Goal: Transaction & Acquisition: Book appointment/travel/reservation

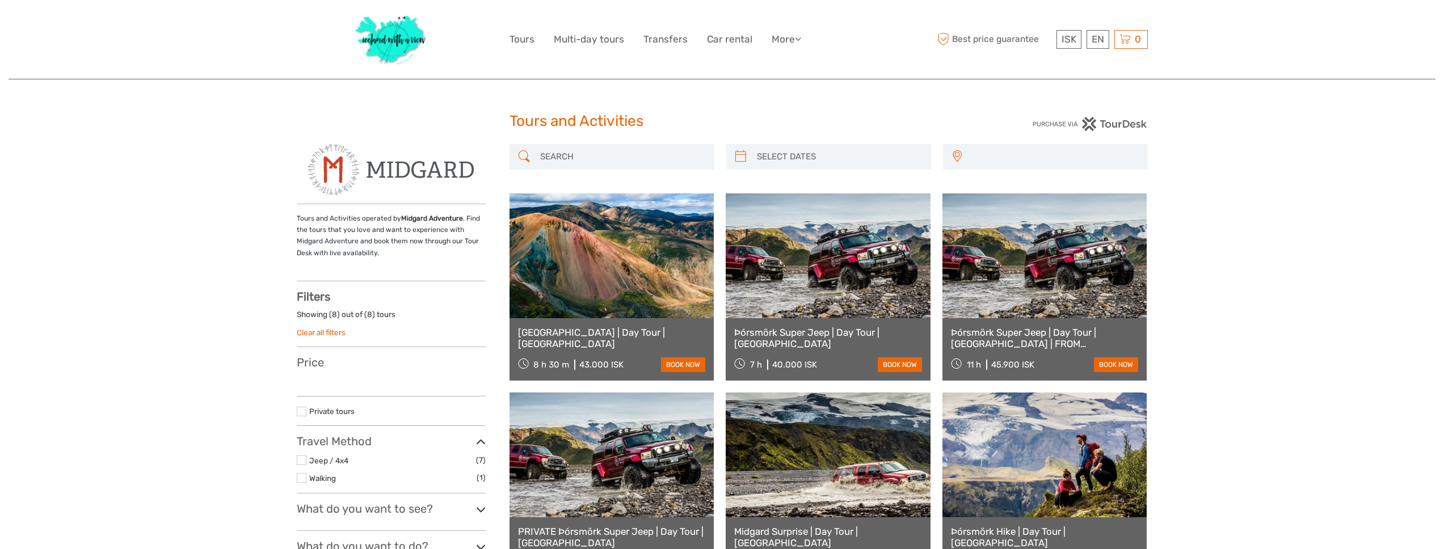
select select
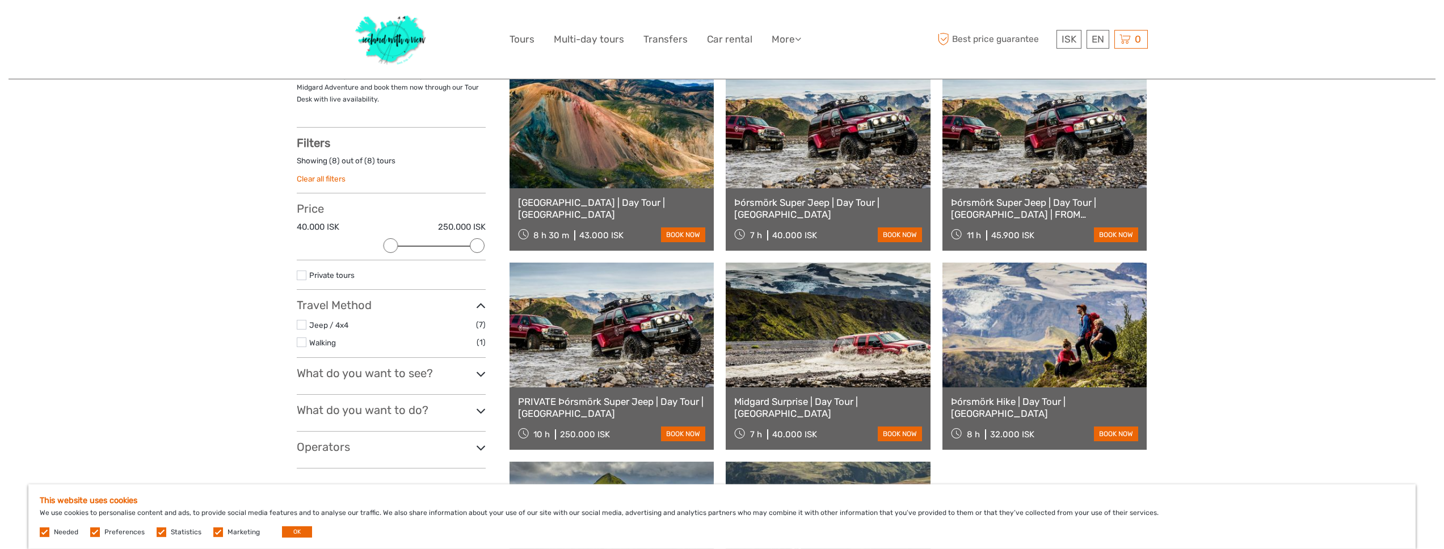
scroll to position [154, 0]
click at [478, 377] on icon at bounding box center [481, 373] width 10 height 15
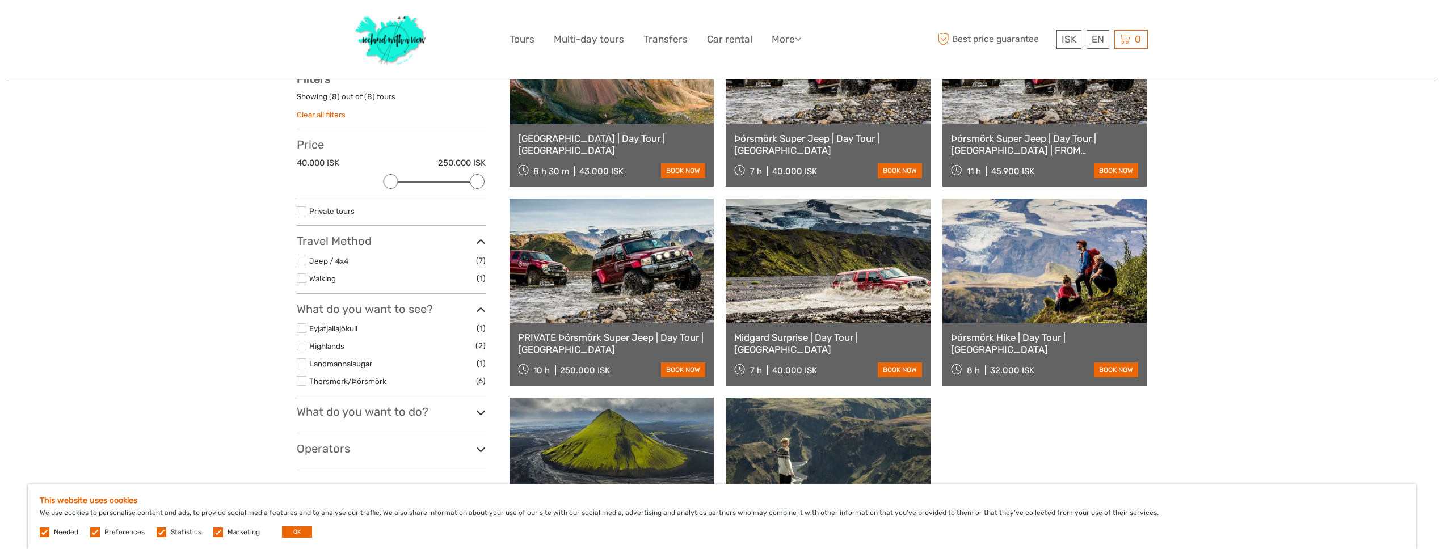
scroll to position [236, 0]
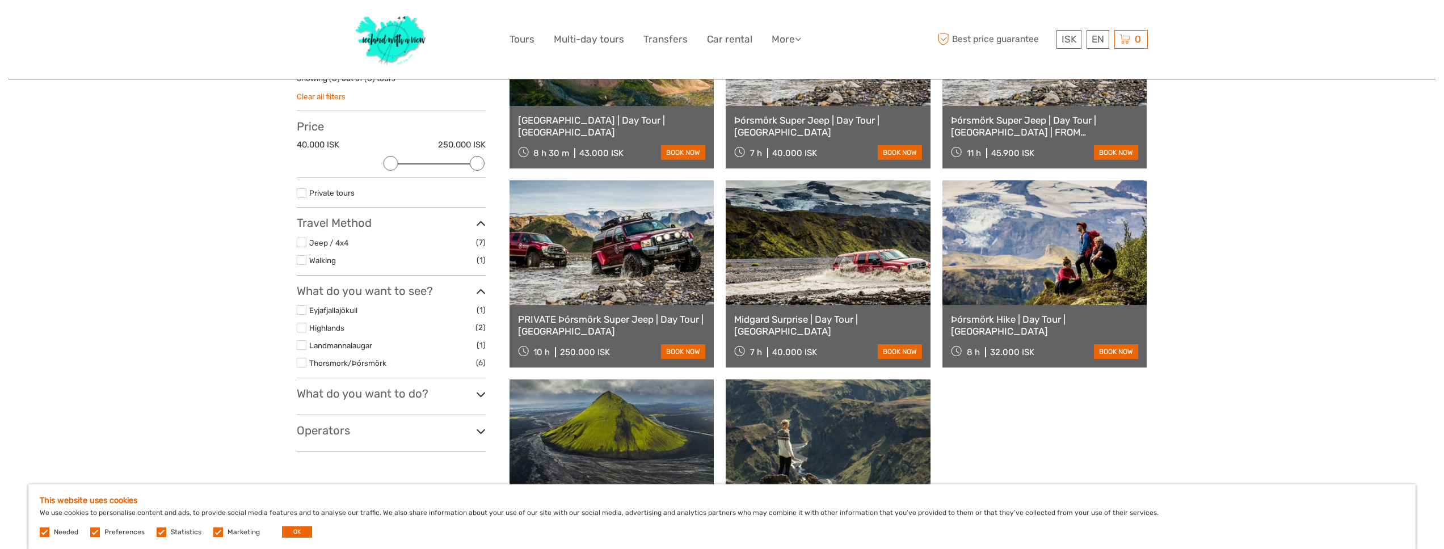
click at [303, 312] on label at bounding box center [302, 310] width 10 height 10
click at [0, 0] on input "checkbox" at bounding box center [0, 0] width 0 height 0
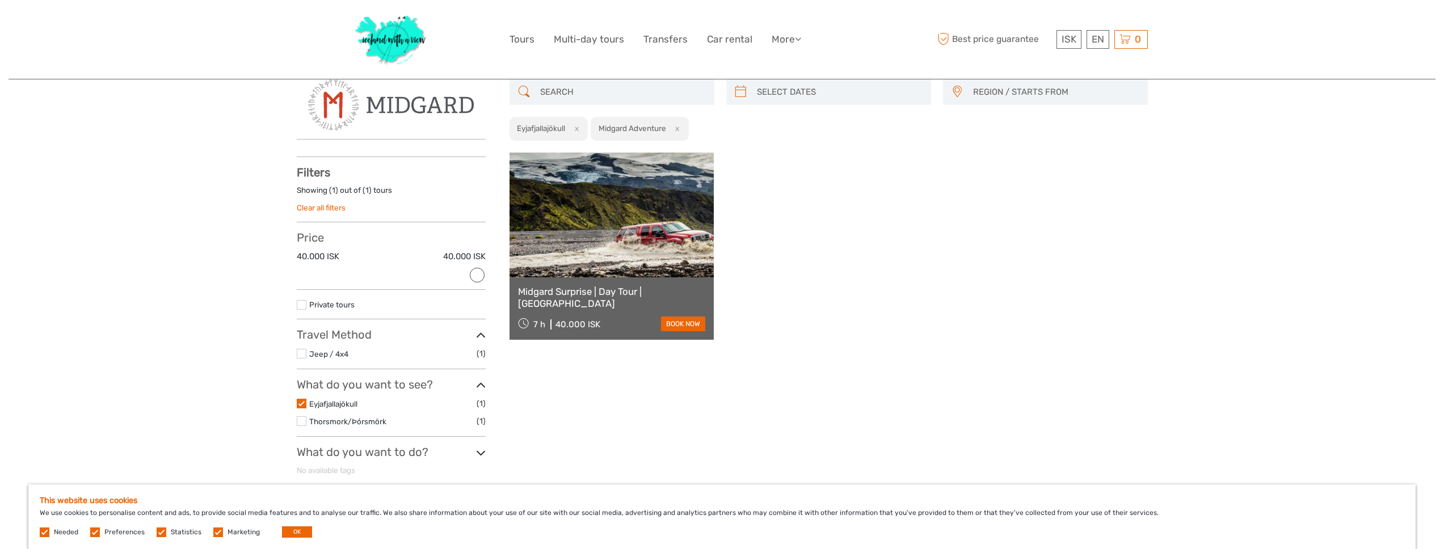
scroll to position [64, 0]
click at [300, 406] on label at bounding box center [302, 404] width 10 height 10
click at [0, 0] on input "checkbox" at bounding box center [0, 0] width 0 height 0
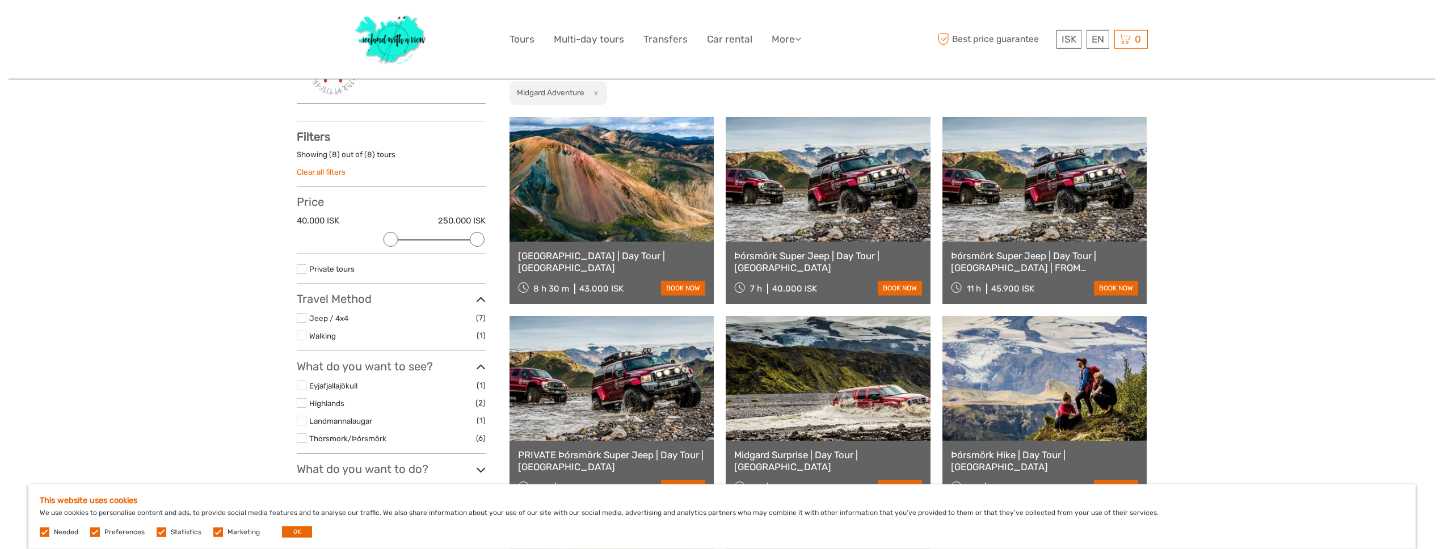
scroll to position [100, 0]
click at [301, 404] on label at bounding box center [302, 403] width 10 height 10
click at [304, 405] on label at bounding box center [302, 403] width 10 height 10
click at [0, 0] on input "checkbox" at bounding box center [0, 0] width 0 height 0
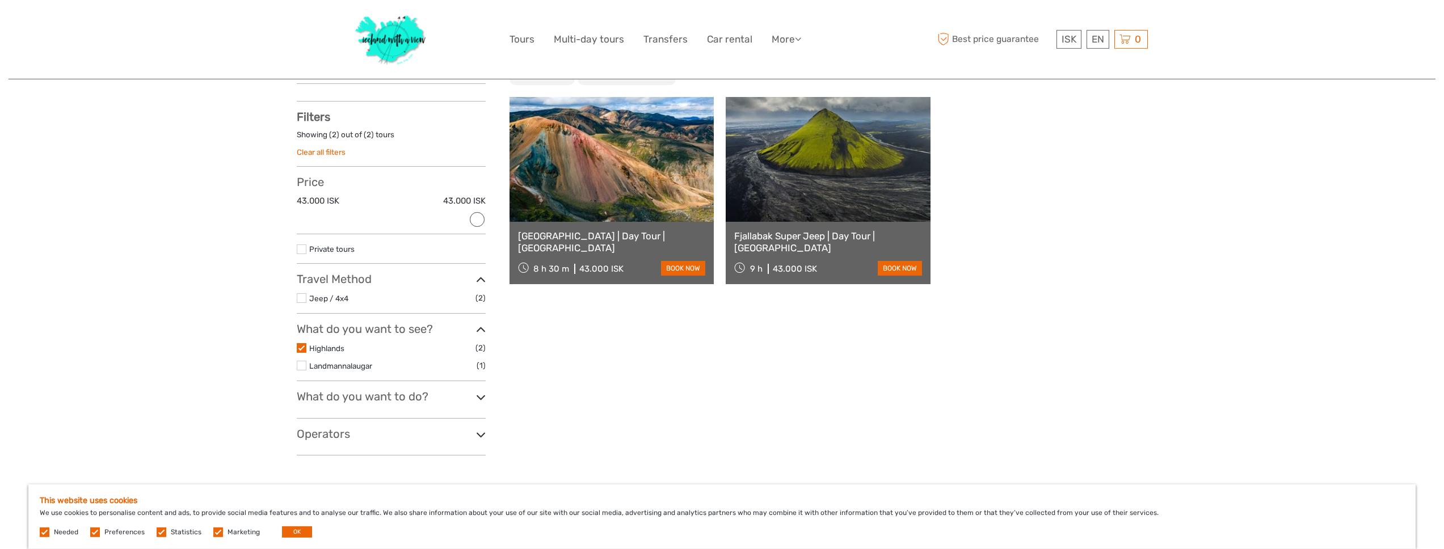
scroll to position [173, 0]
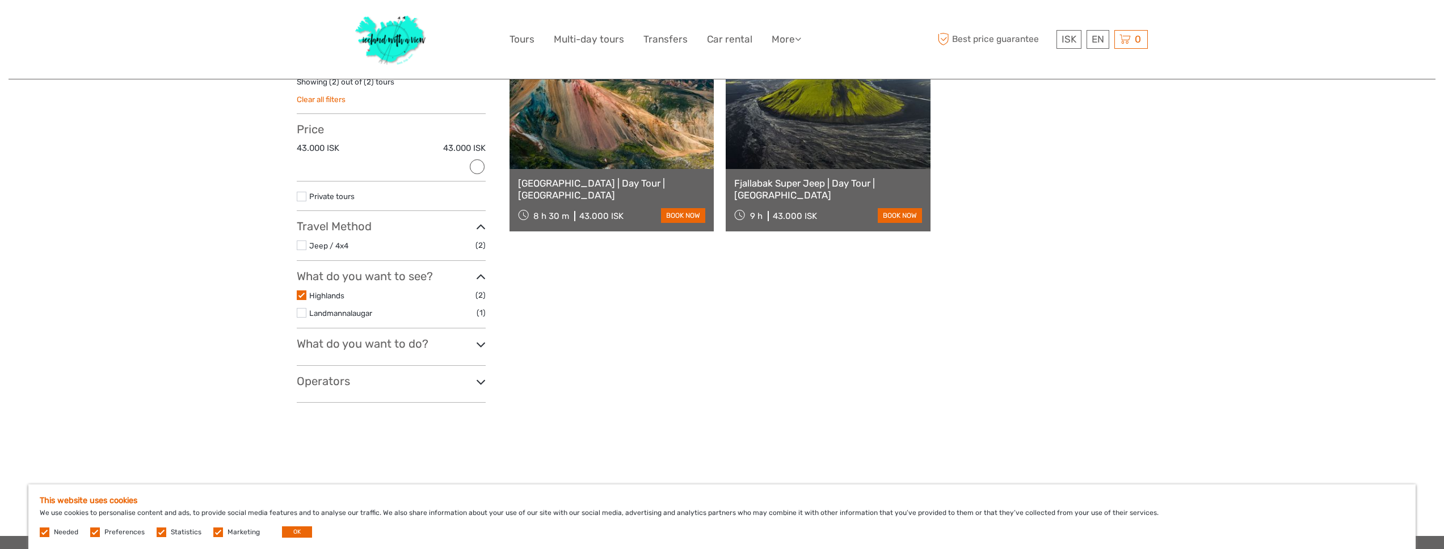
click at [302, 297] on label at bounding box center [302, 296] width 10 height 10
click at [0, 0] on input "checkbox" at bounding box center [0, 0] width 0 height 0
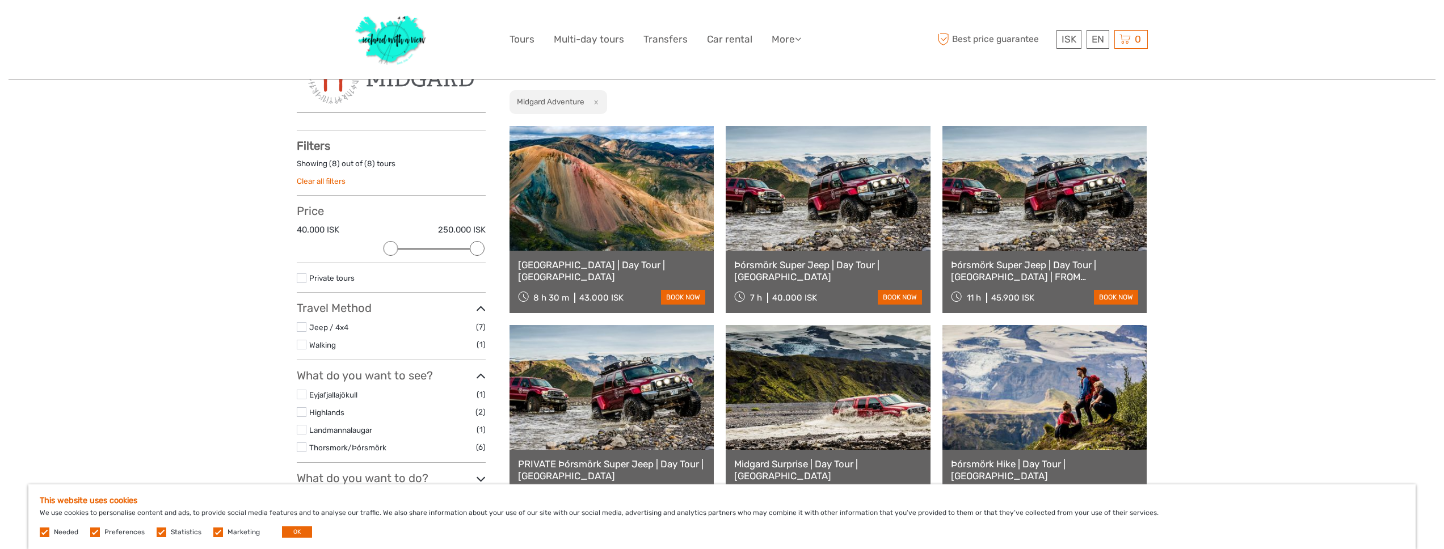
click at [301, 430] on label at bounding box center [302, 430] width 10 height 10
click at [0, 0] on input "checkbox" at bounding box center [0, 0] width 0 height 0
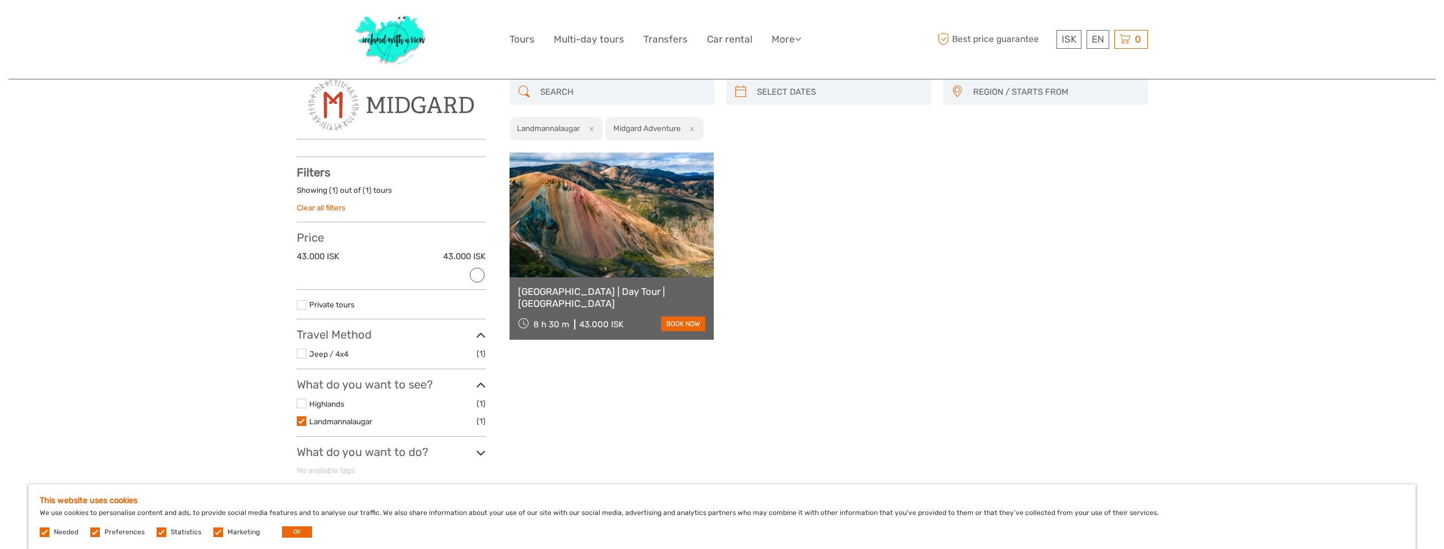
scroll to position [64, 0]
click at [302, 423] on label at bounding box center [302, 422] width 10 height 10
click at [0, 0] on input "checkbox" at bounding box center [0, 0] width 0 height 0
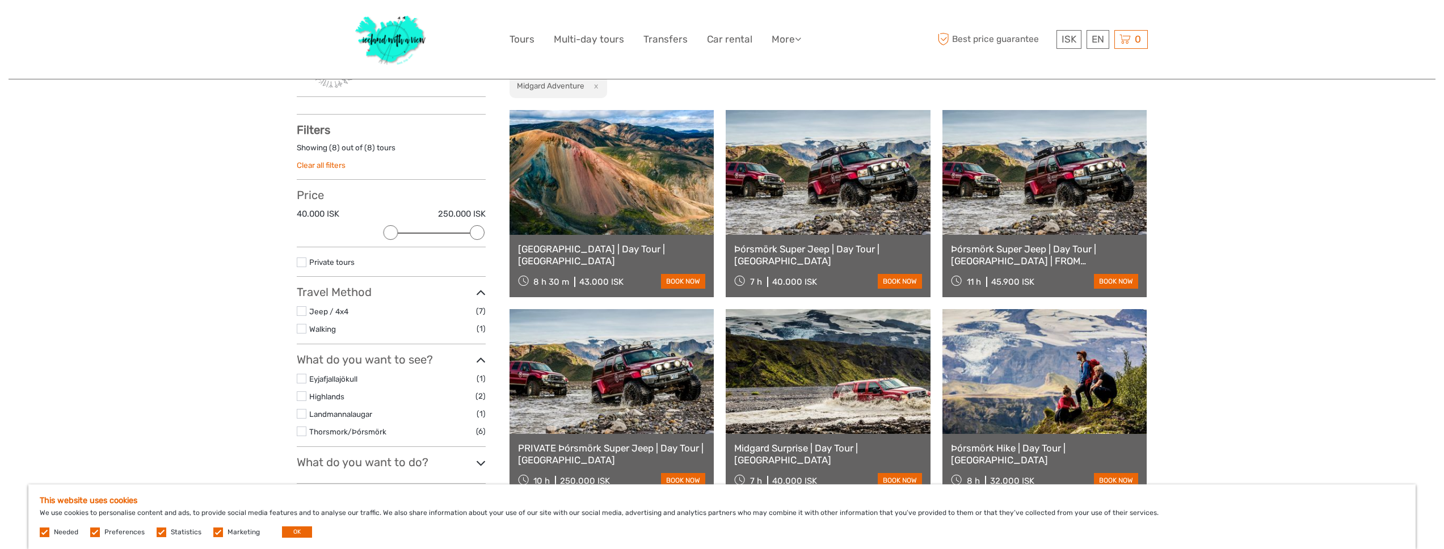
scroll to position [110, 0]
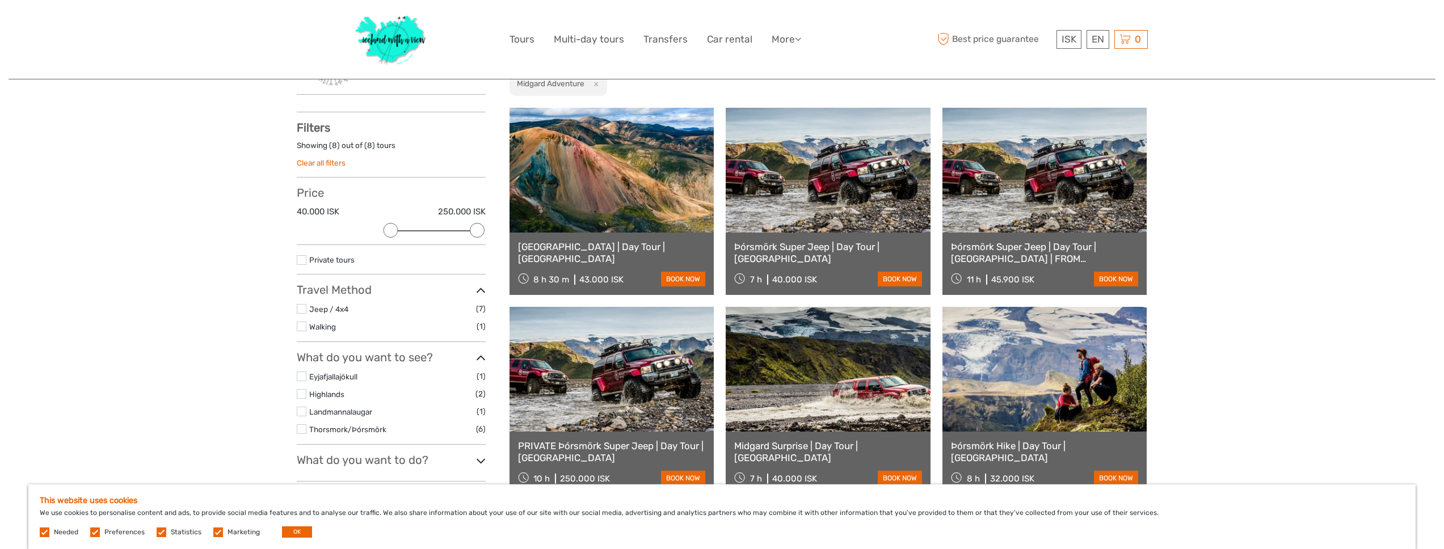
click at [303, 434] on li "Thorsmork/Þórsmörk (6)" at bounding box center [391, 429] width 189 height 13
click at [303, 429] on label at bounding box center [302, 429] width 10 height 10
click at [301, 431] on label at bounding box center [302, 429] width 10 height 10
click at [0, 0] on input "checkbox" at bounding box center [0, 0] width 0 height 0
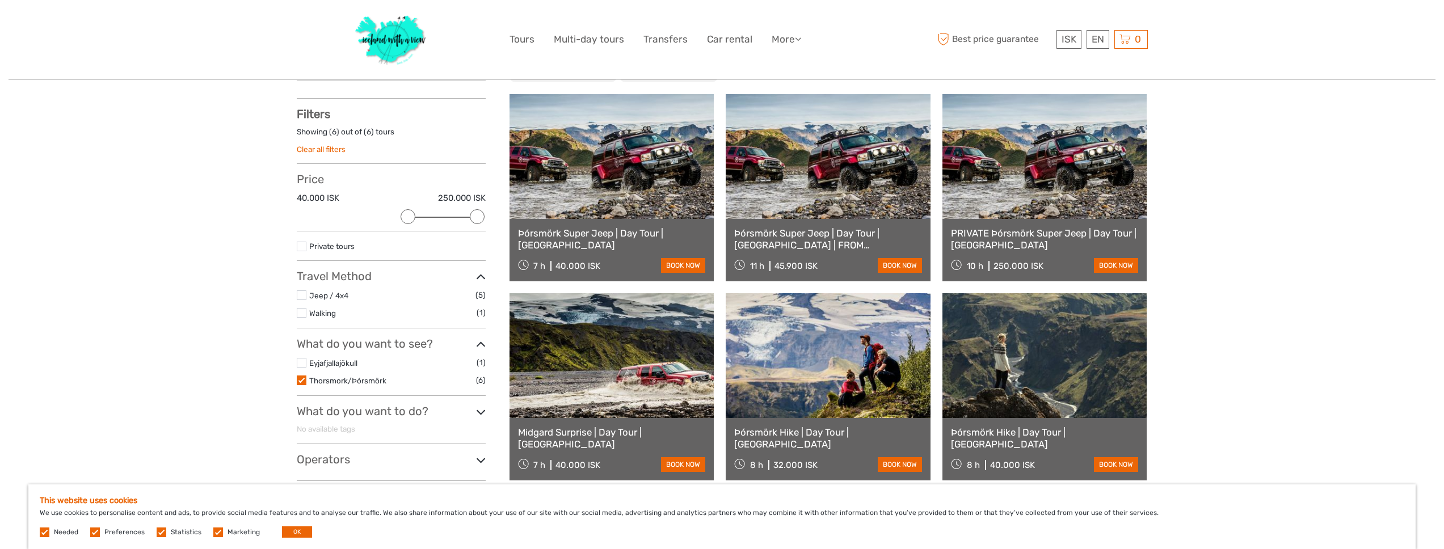
scroll to position [173, 0]
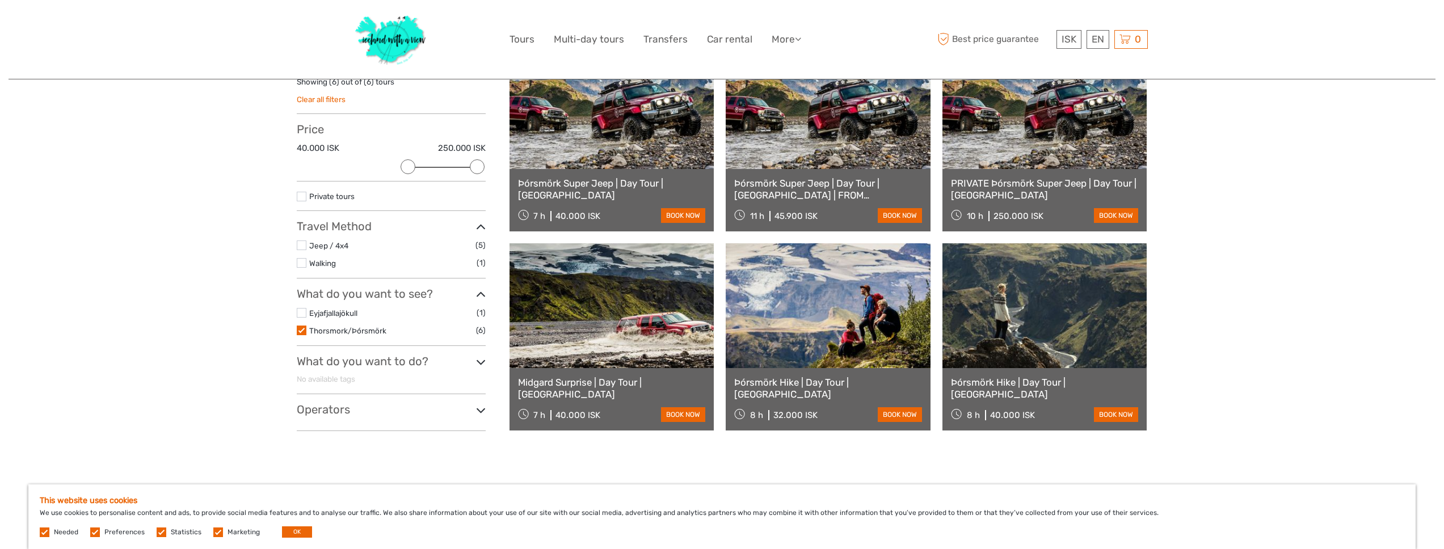
click at [300, 333] on label at bounding box center [302, 331] width 10 height 10
click at [0, 0] on input "checkbox" at bounding box center [0, 0] width 0 height 0
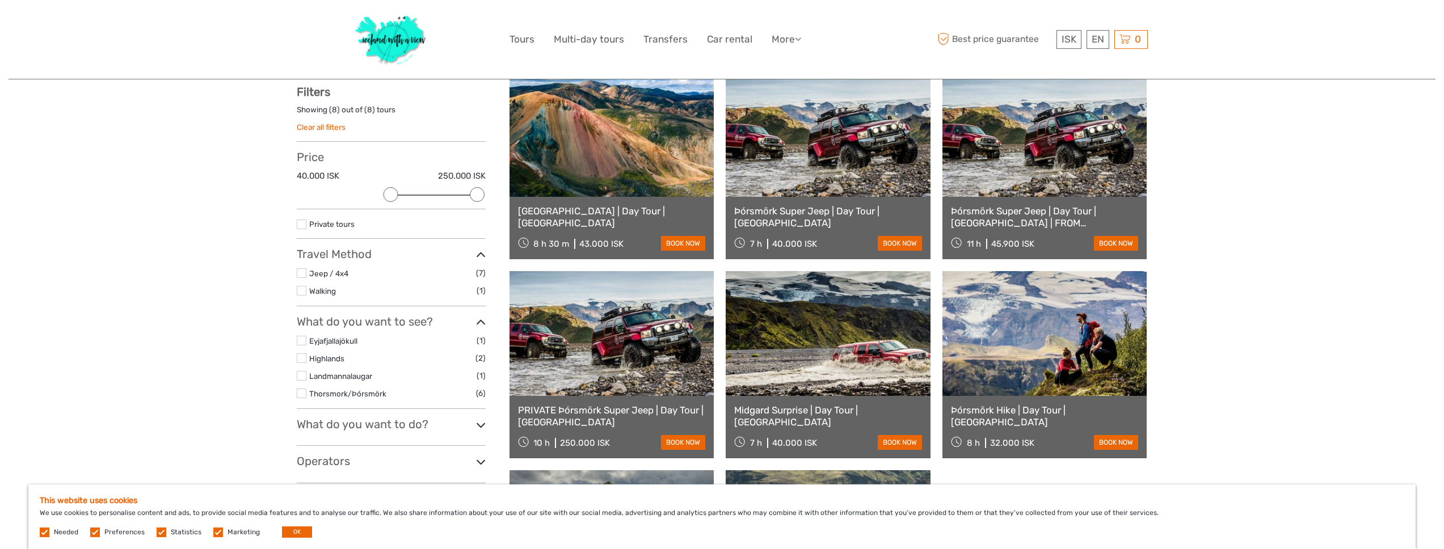
scroll to position [191, 0]
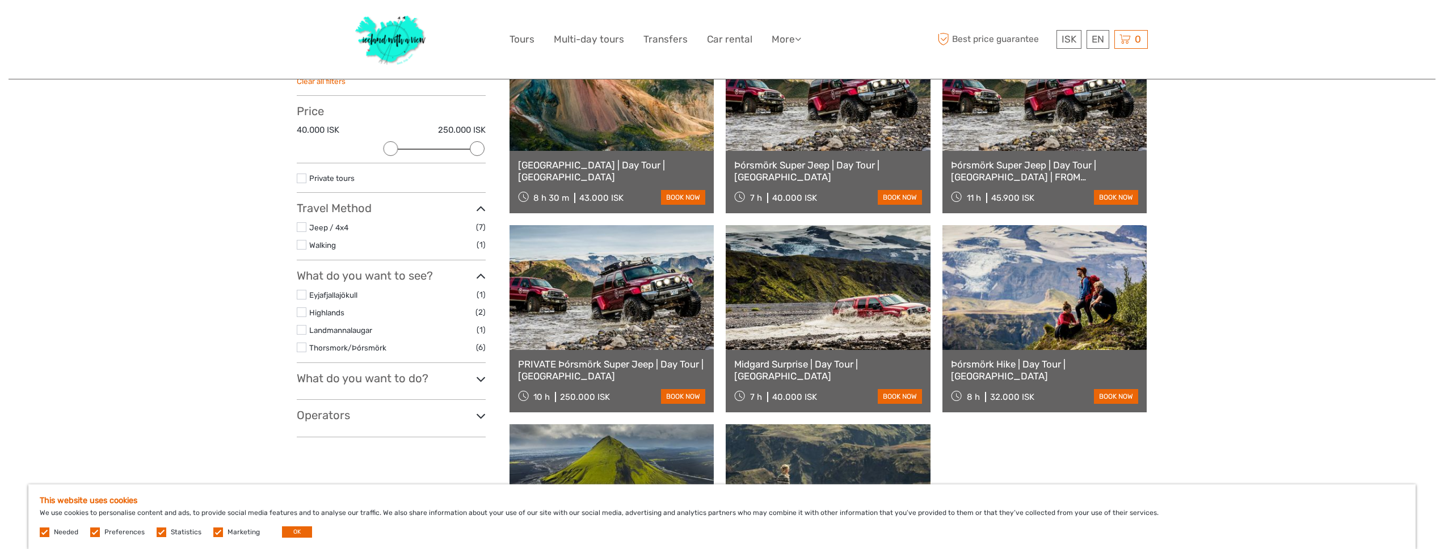
click at [483, 379] on icon at bounding box center [481, 379] width 10 height 15
click at [479, 448] on icon at bounding box center [481, 446] width 10 height 15
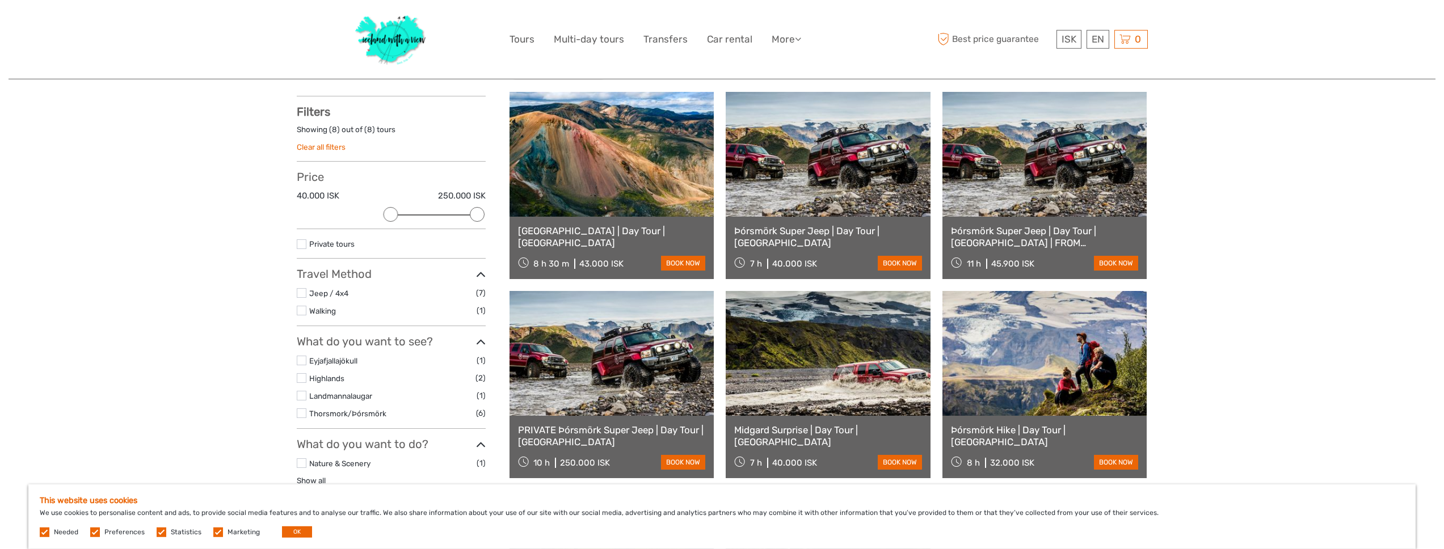
scroll to position [91, 0]
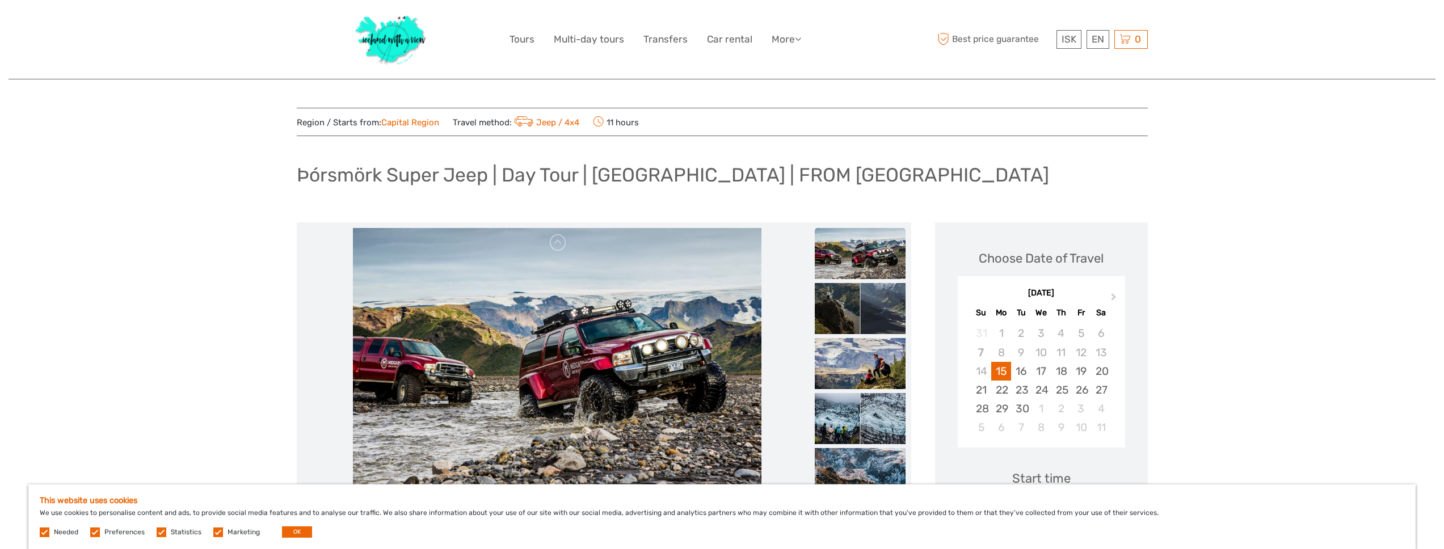
click at [860, 264] on img at bounding box center [860, 253] width 91 height 51
click at [840, 291] on img at bounding box center [860, 308] width 91 height 51
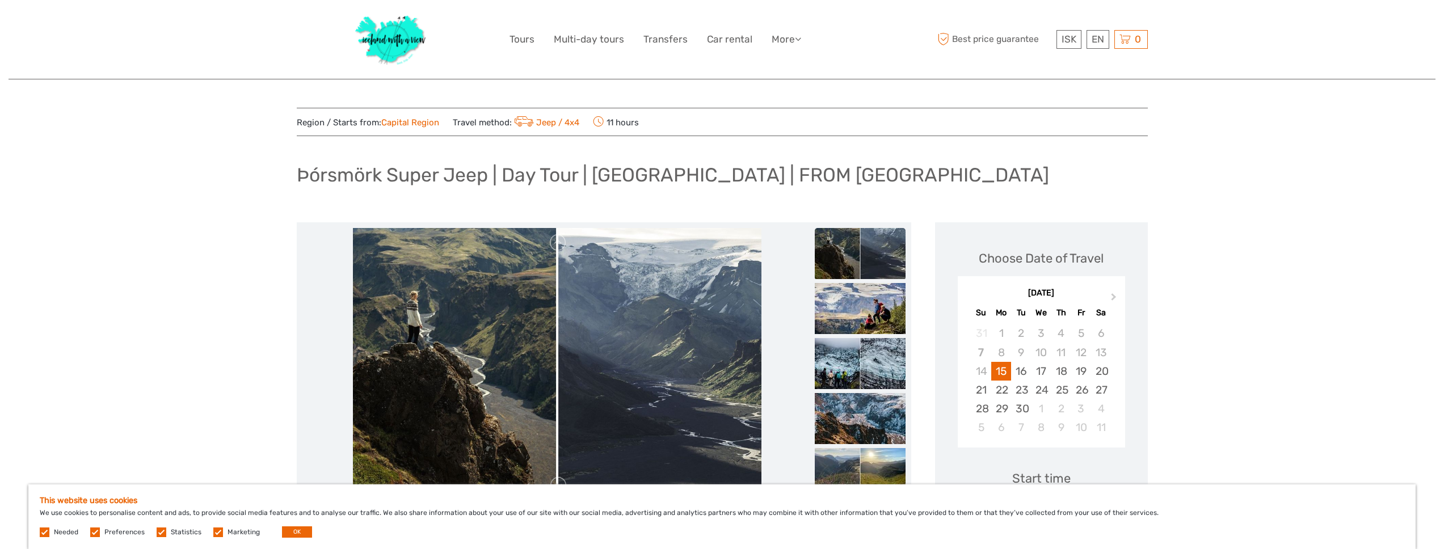
click at [891, 265] on img at bounding box center [860, 253] width 91 height 51
click at [863, 300] on img at bounding box center [860, 308] width 91 height 51
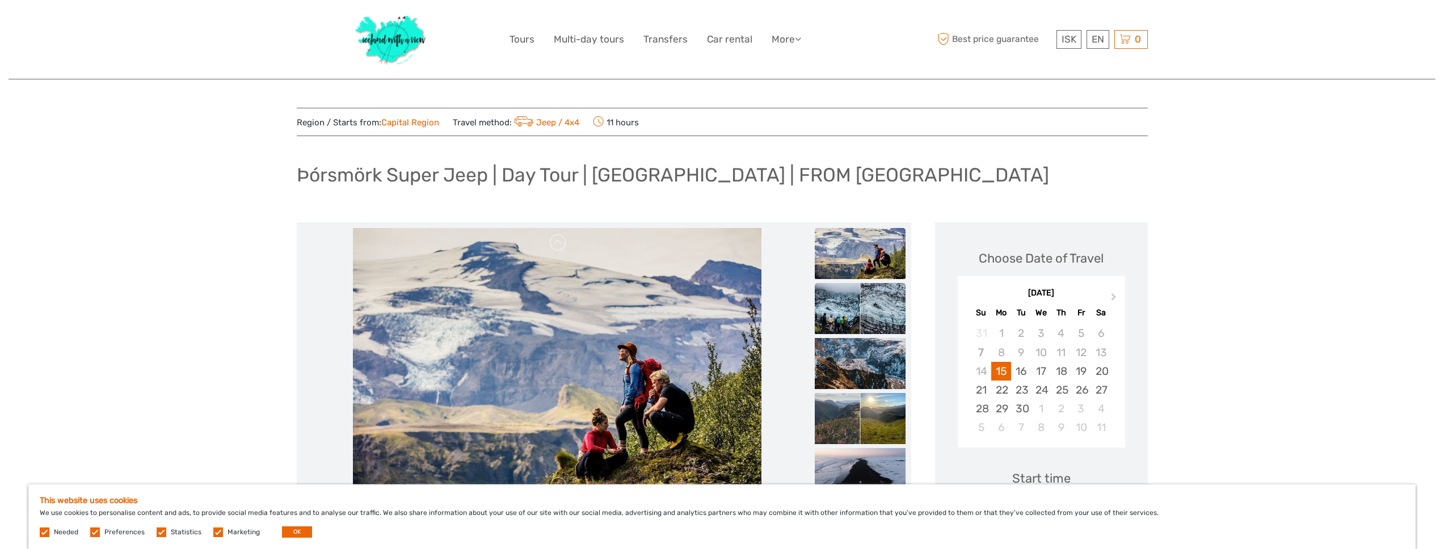
click at [847, 320] on img at bounding box center [860, 308] width 91 height 51
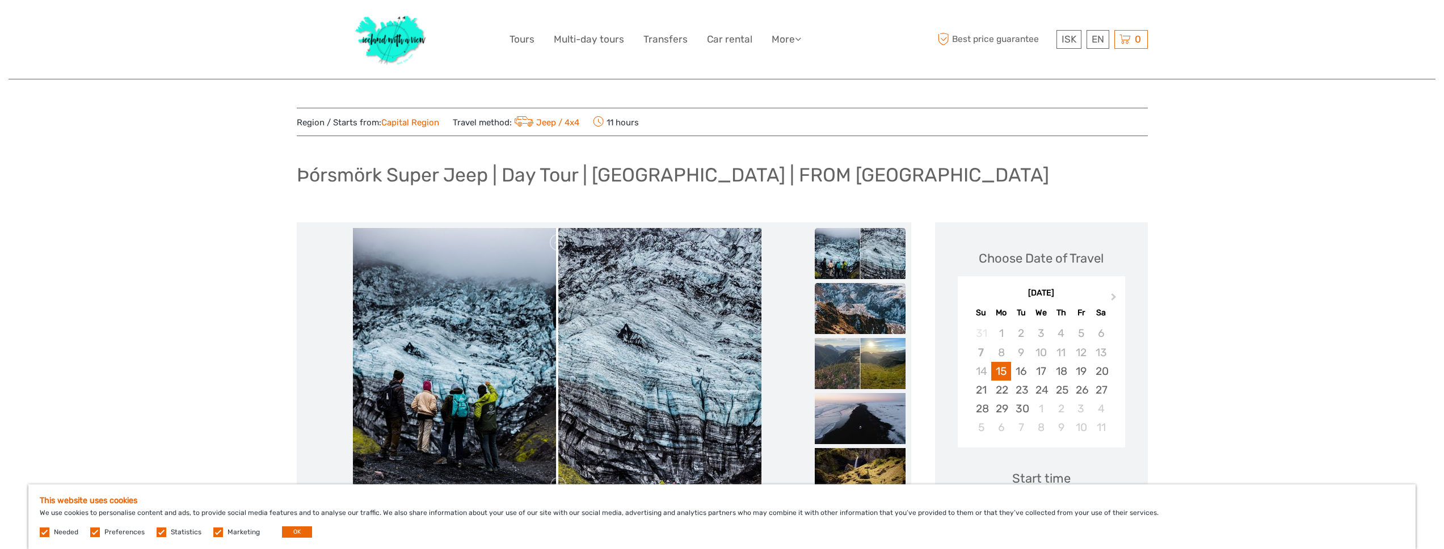
click at [864, 315] on img at bounding box center [860, 308] width 91 height 51
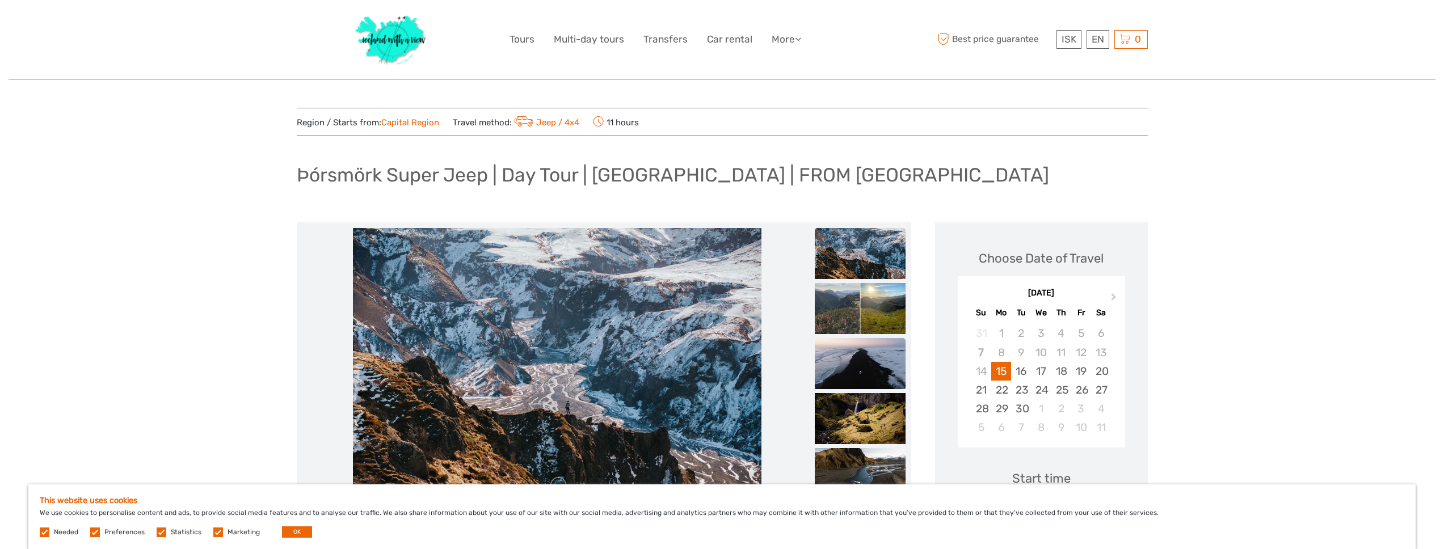
click at [855, 342] on img at bounding box center [860, 363] width 91 height 51
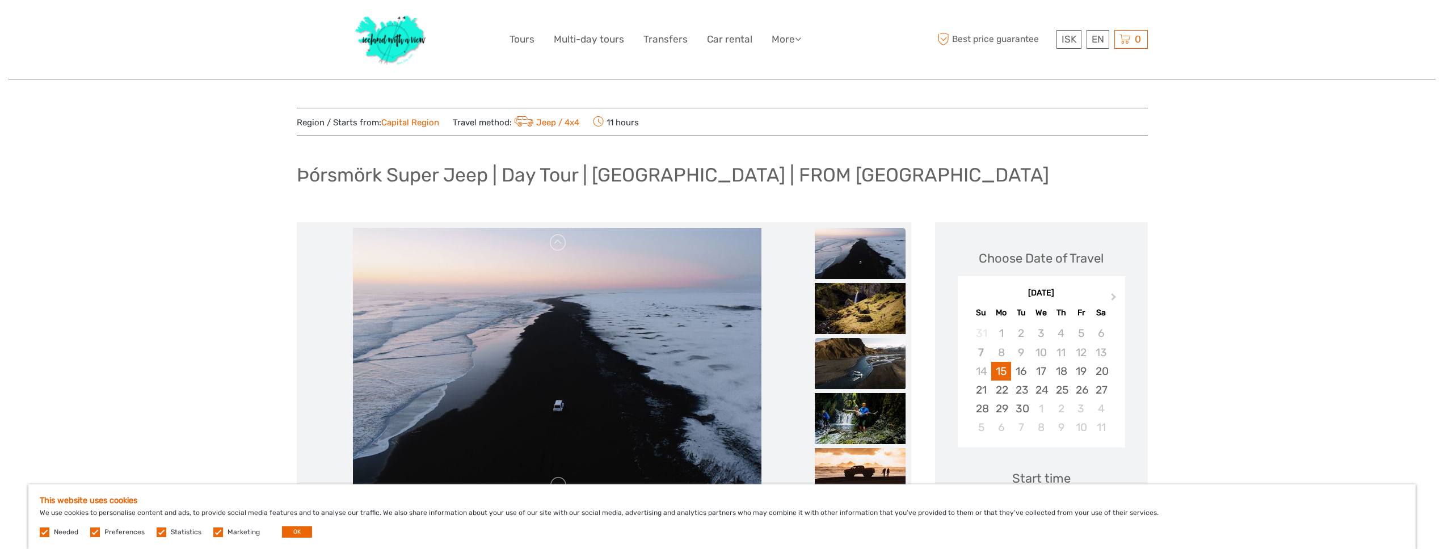
click at [856, 348] on img at bounding box center [860, 363] width 91 height 51
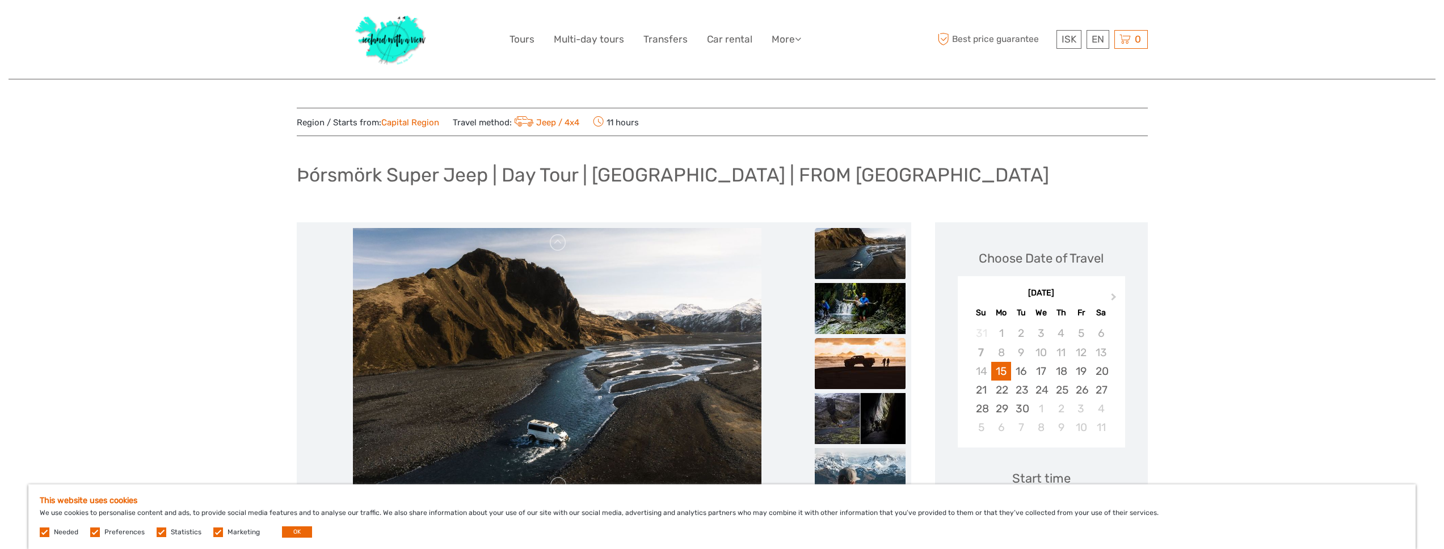
click at [853, 362] on img at bounding box center [860, 363] width 91 height 51
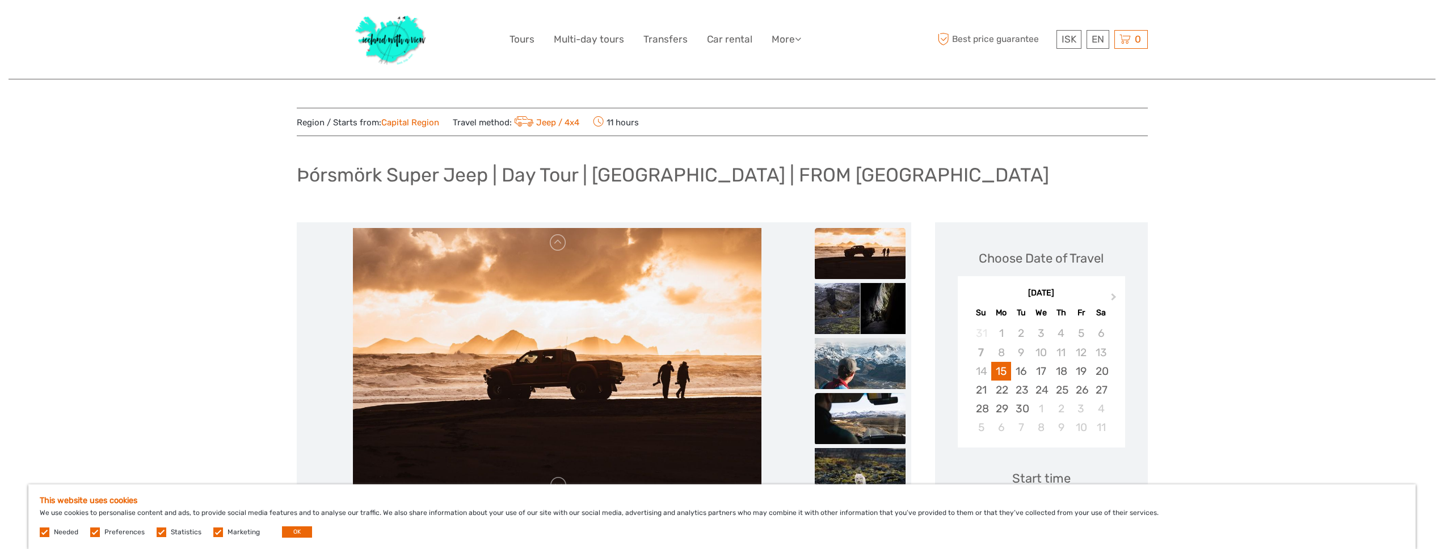
click at [847, 410] on img at bounding box center [860, 418] width 91 height 51
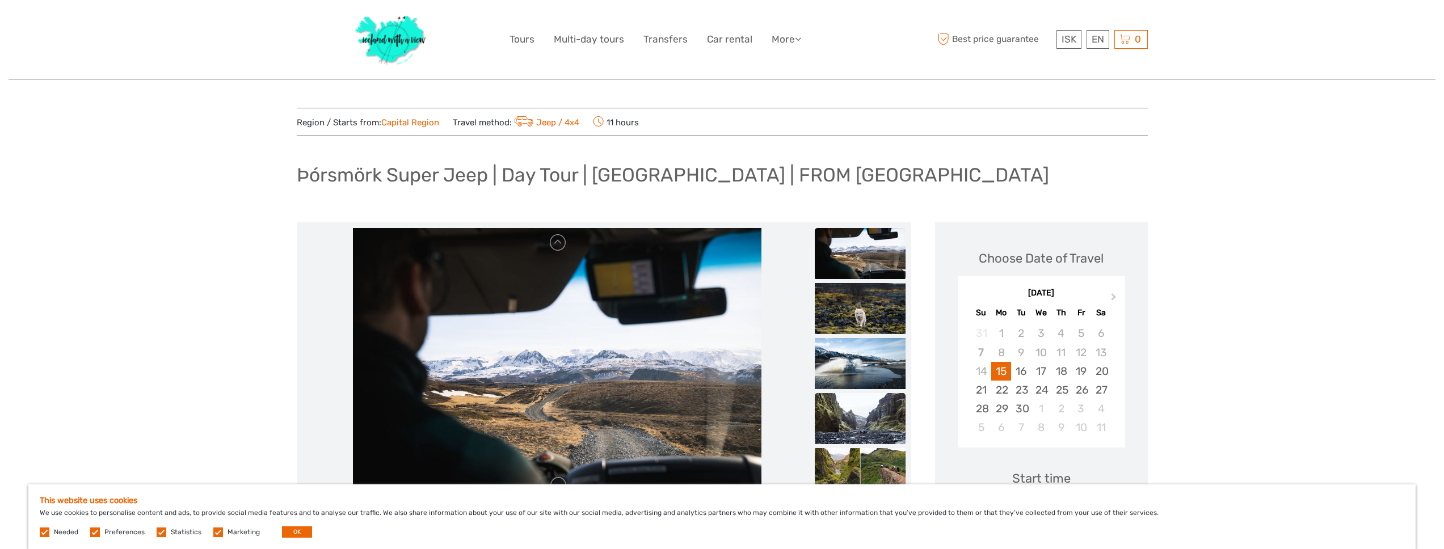
click at [846, 417] on img at bounding box center [860, 418] width 91 height 51
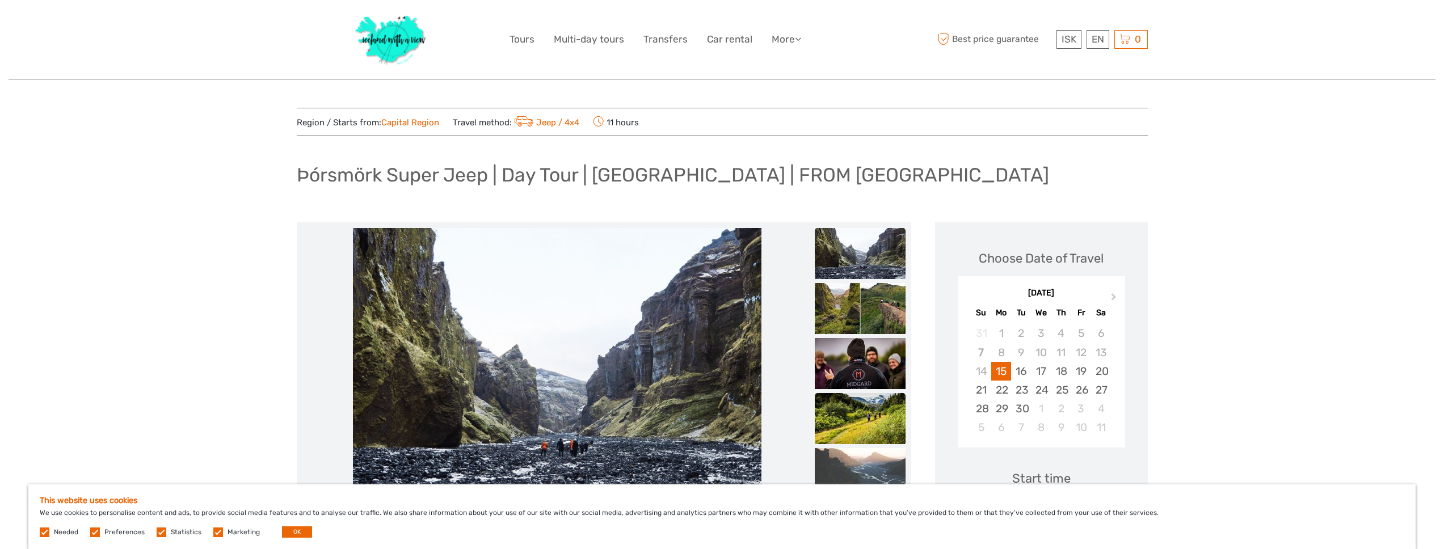
click at [849, 420] on img at bounding box center [860, 418] width 91 height 51
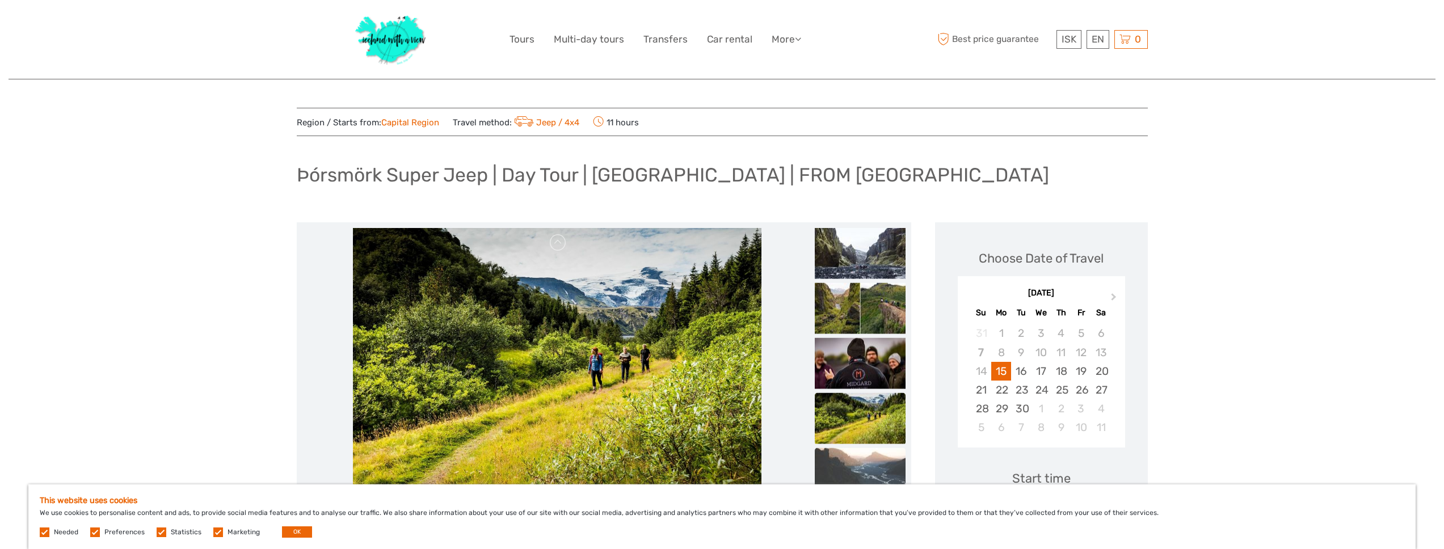
click at [846, 455] on img at bounding box center [860, 473] width 91 height 51
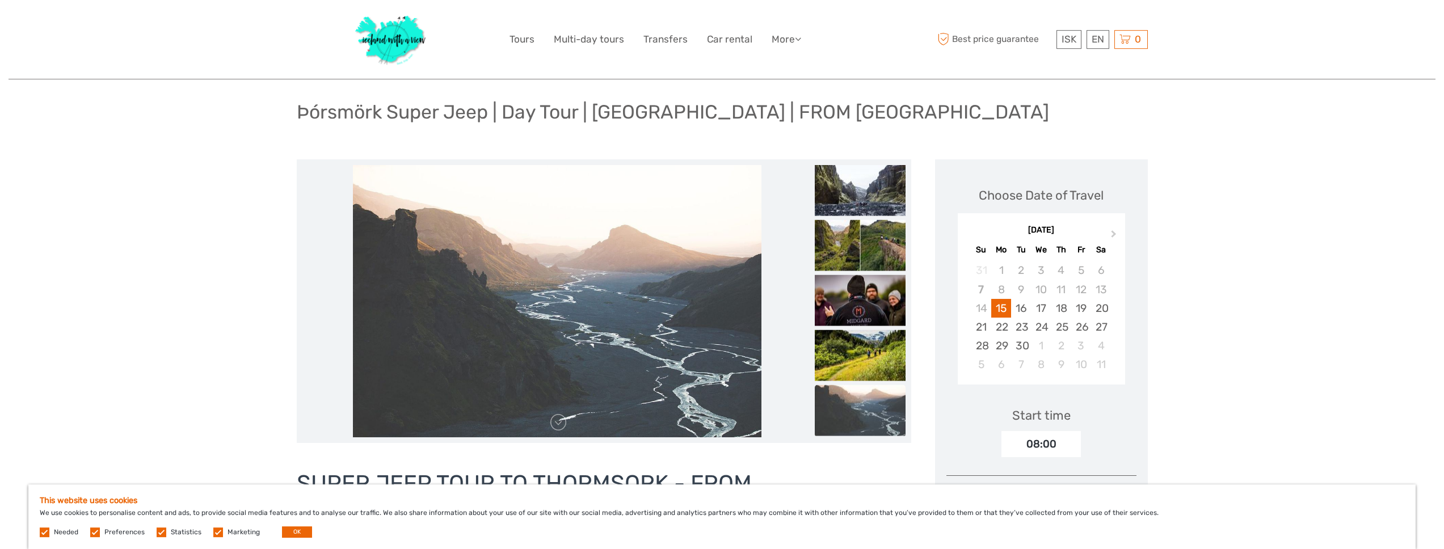
scroll to position [64, 0]
click at [853, 411] on img at bounding box center [860, 410] width 91 height 51
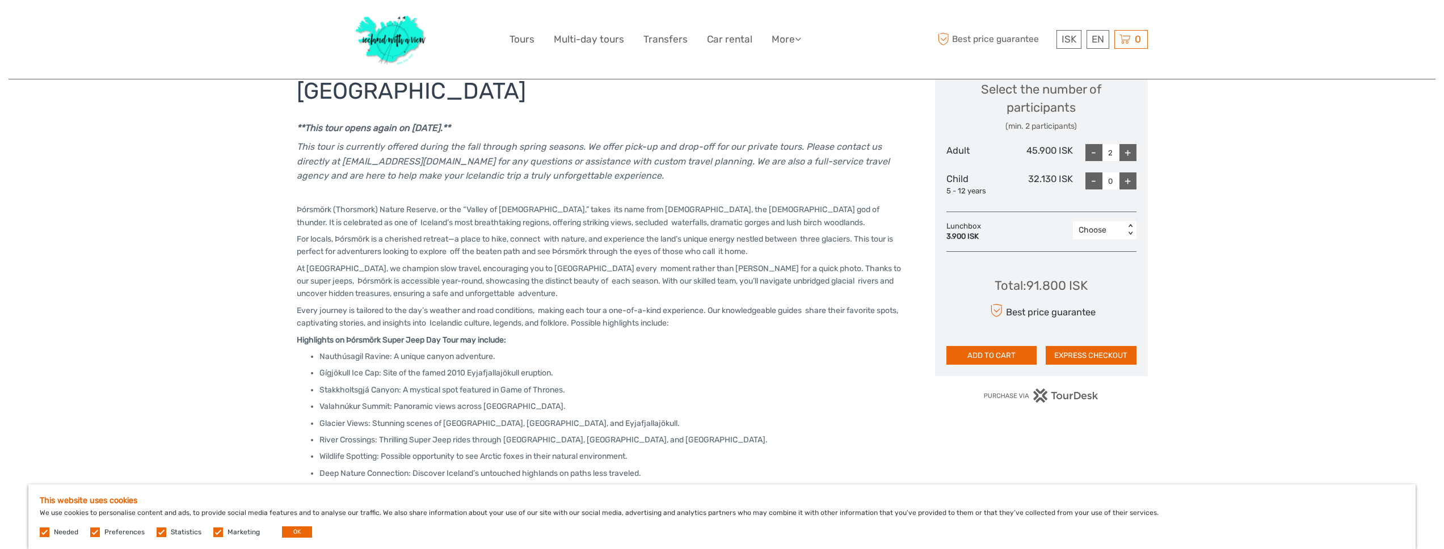
scroll to position [490, 0]
click at [1099, 155] on div "-" at bounding box center [1094, 154] width 17 height 17
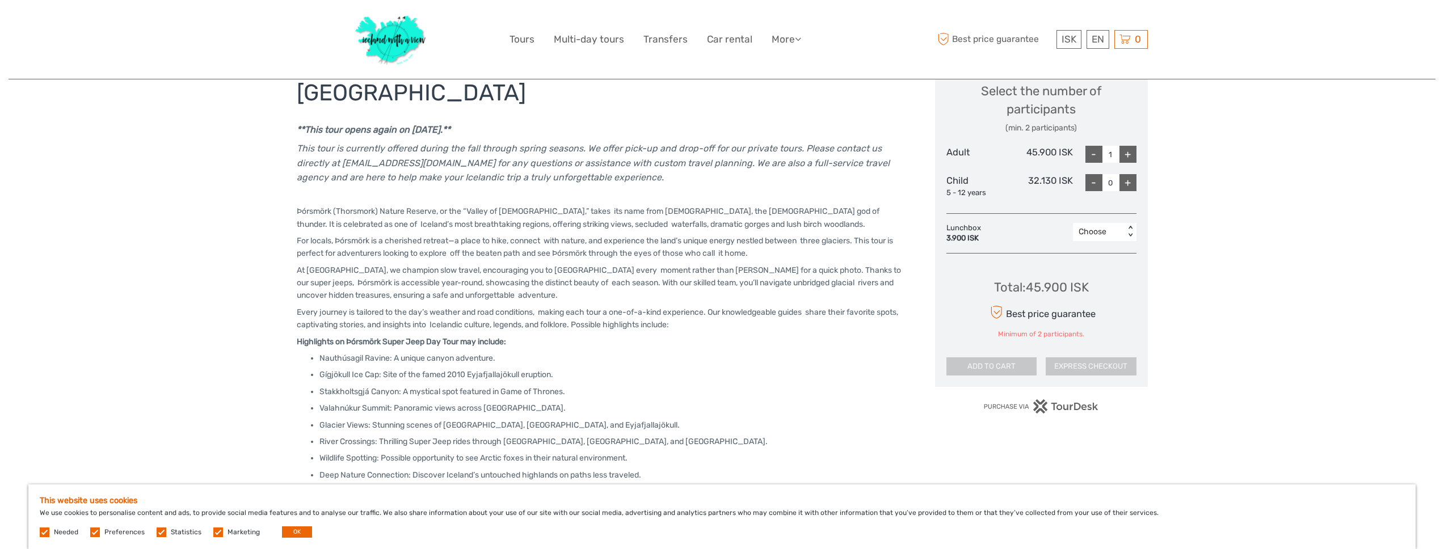
click at [1129, 154] on div "+" at bounding box center [1128, 154] width 17 height 17
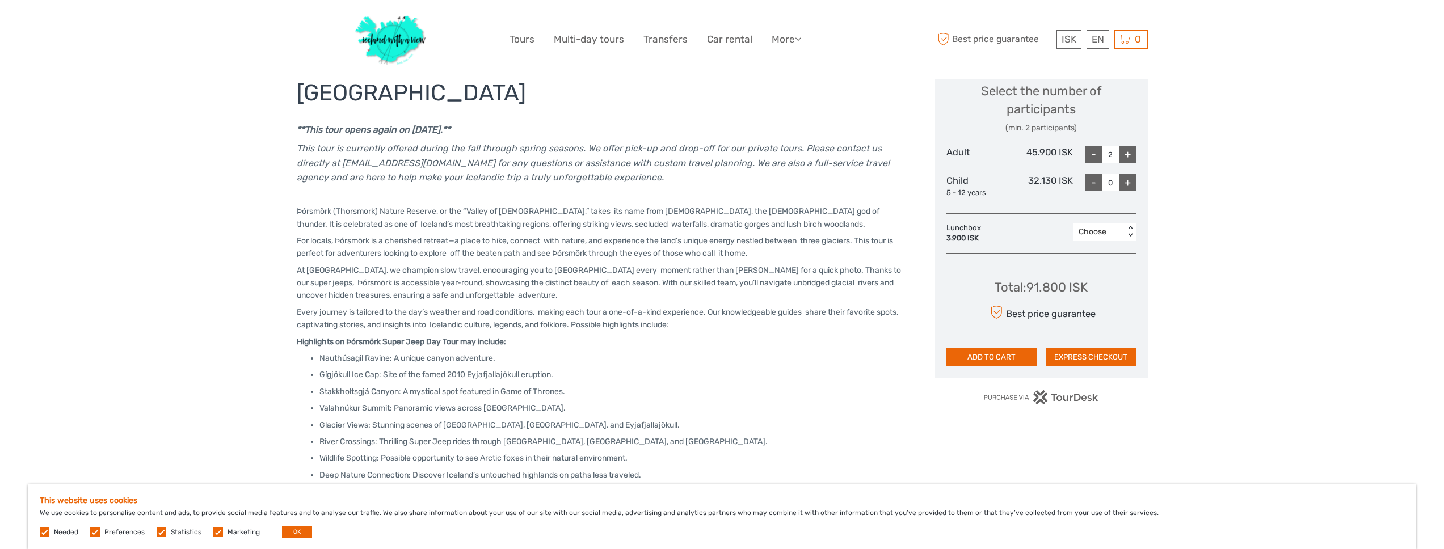
click at [1128, 154] on div "+" at bounding box center [1128, 154] width 17 height 17
type input "3"
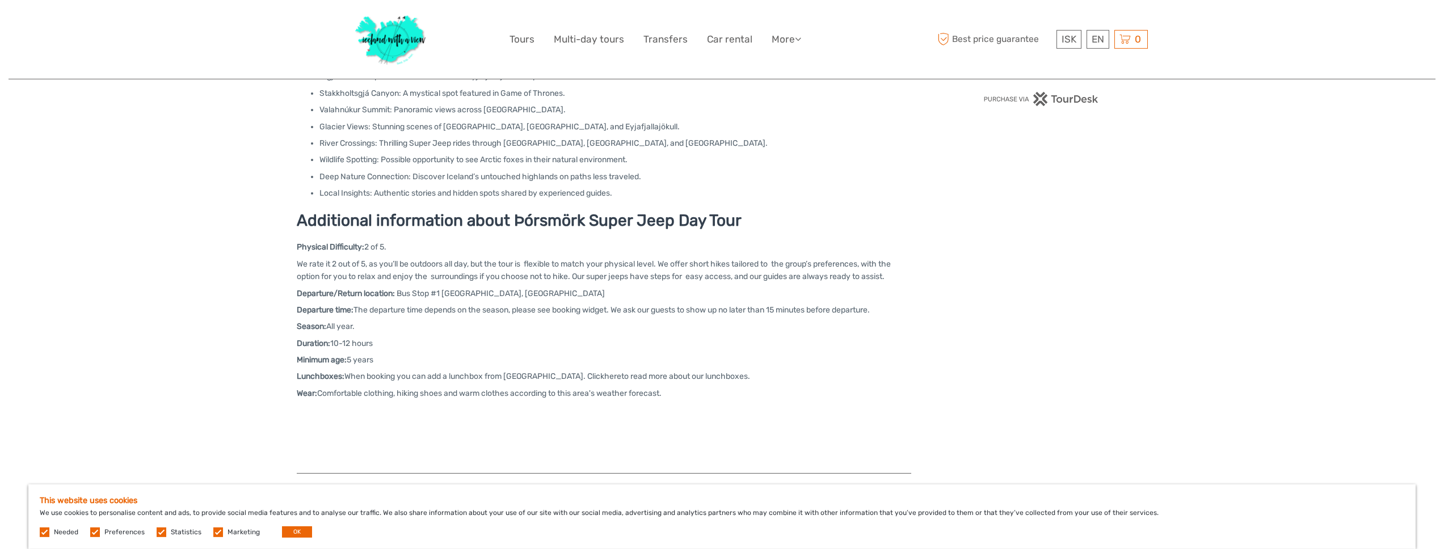
scroll to position [817, 0]
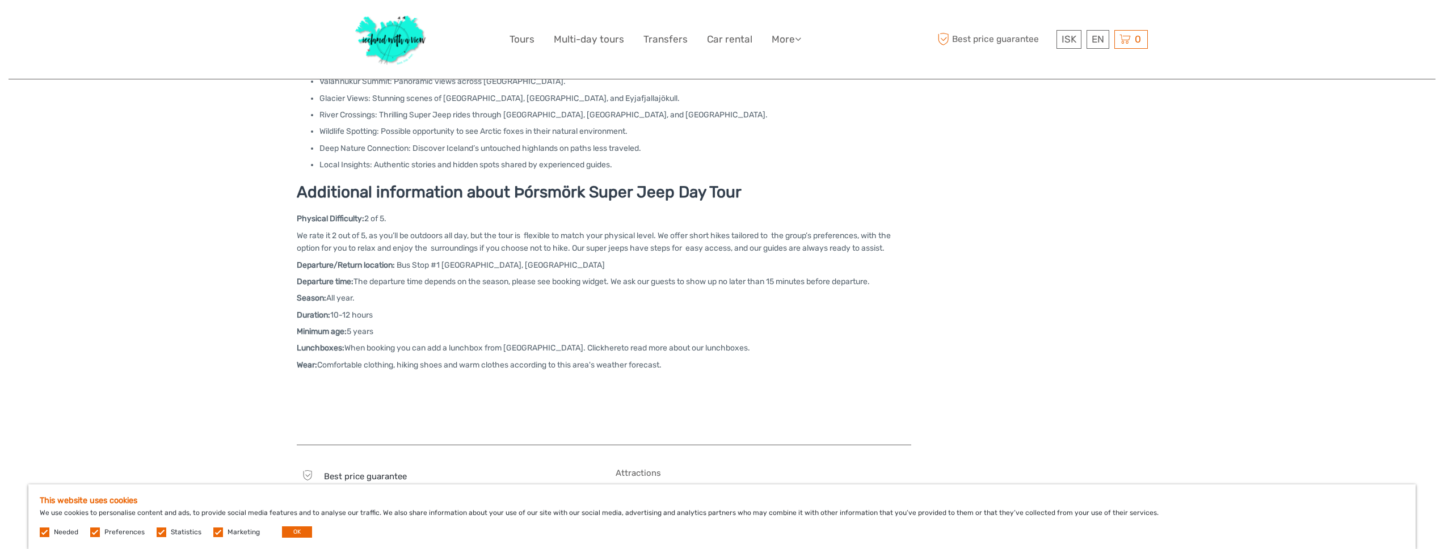
drag, startPoint x: 365, startPoint y: 299, endPoint x: 262, endPoint y: 292, distance: 103.0
click at [297, 292] on div "Physical Difficulty: 2 of 5. here" at bounding box center [616, 51] width 638 height 1292
click at [377, 342] on p "Lunchboxes: When booking you can add a lunchbox from Midgard Restaurant. Click …" at bounding box center [604, 348] width 615 height 12
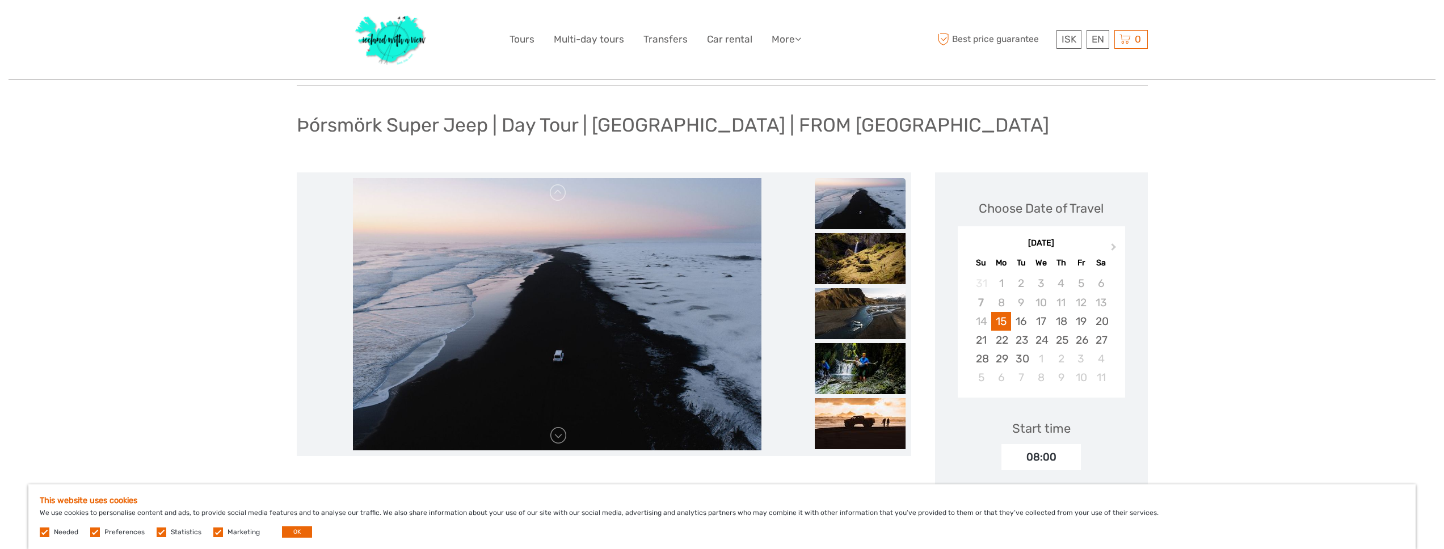
scroll to position [0, 0]
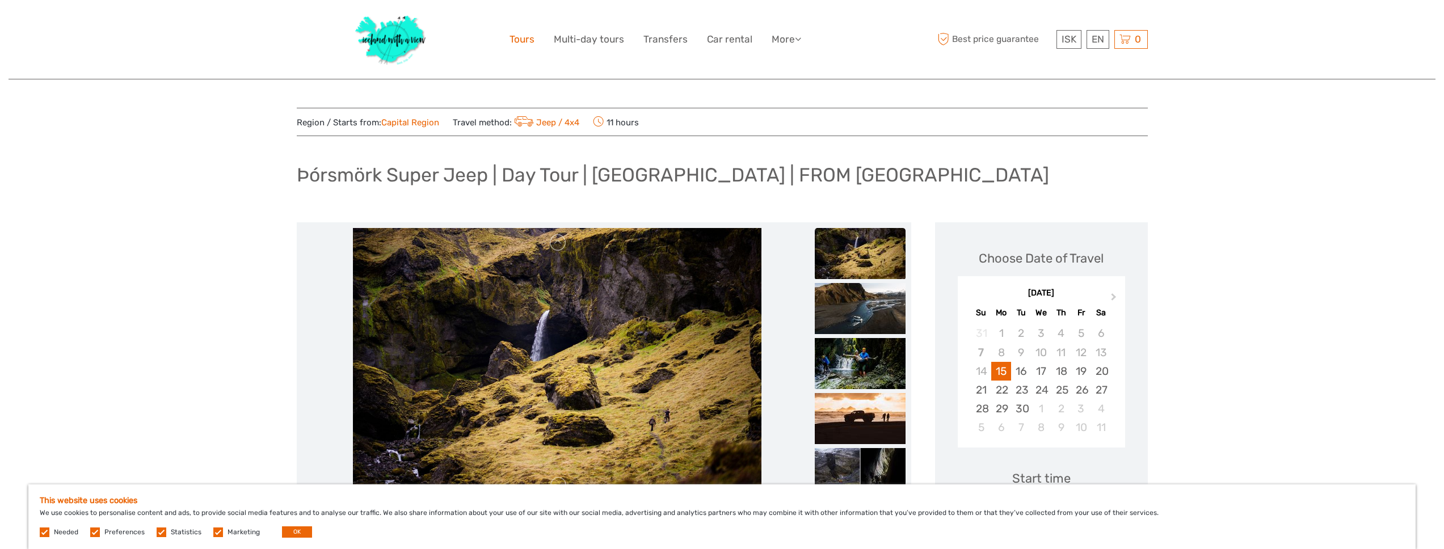
click at [520, 41] on link "Tours" at bounding box center [522, 39] width 25 height 16
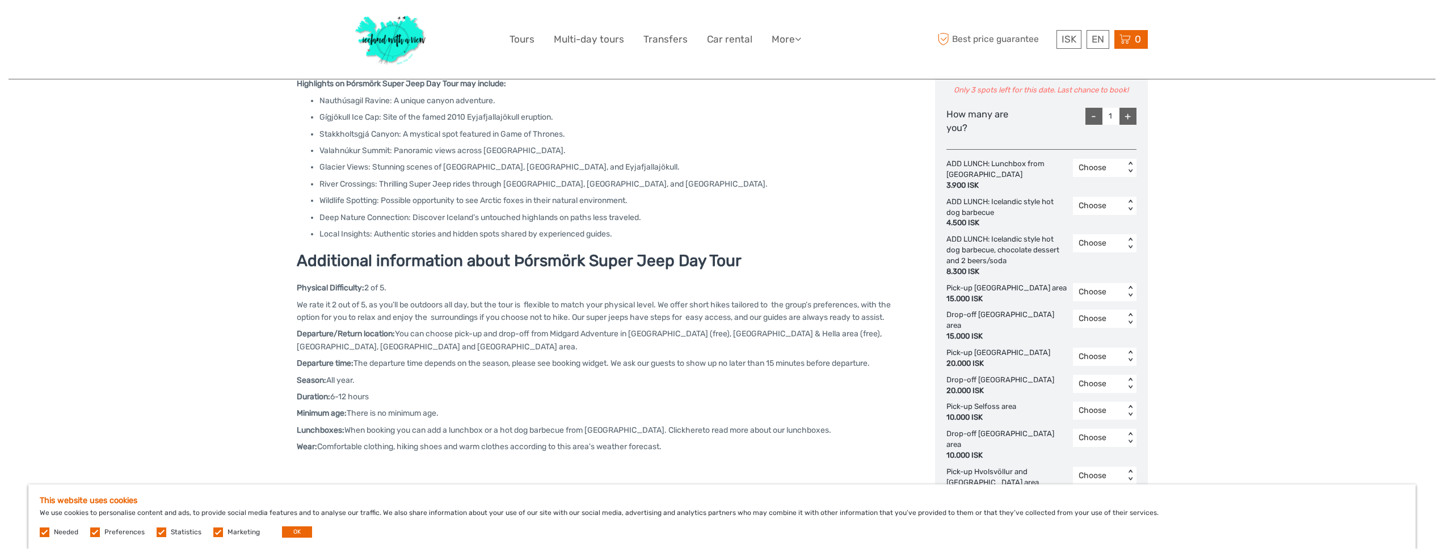
scroll to position [300, 0]
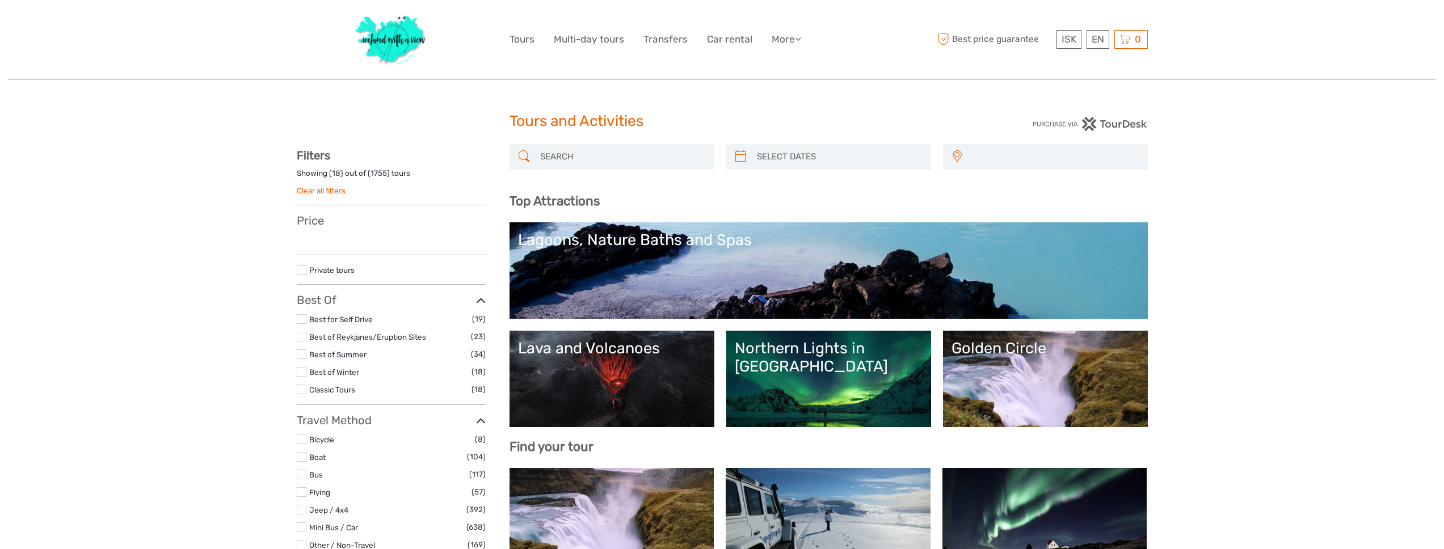
select select
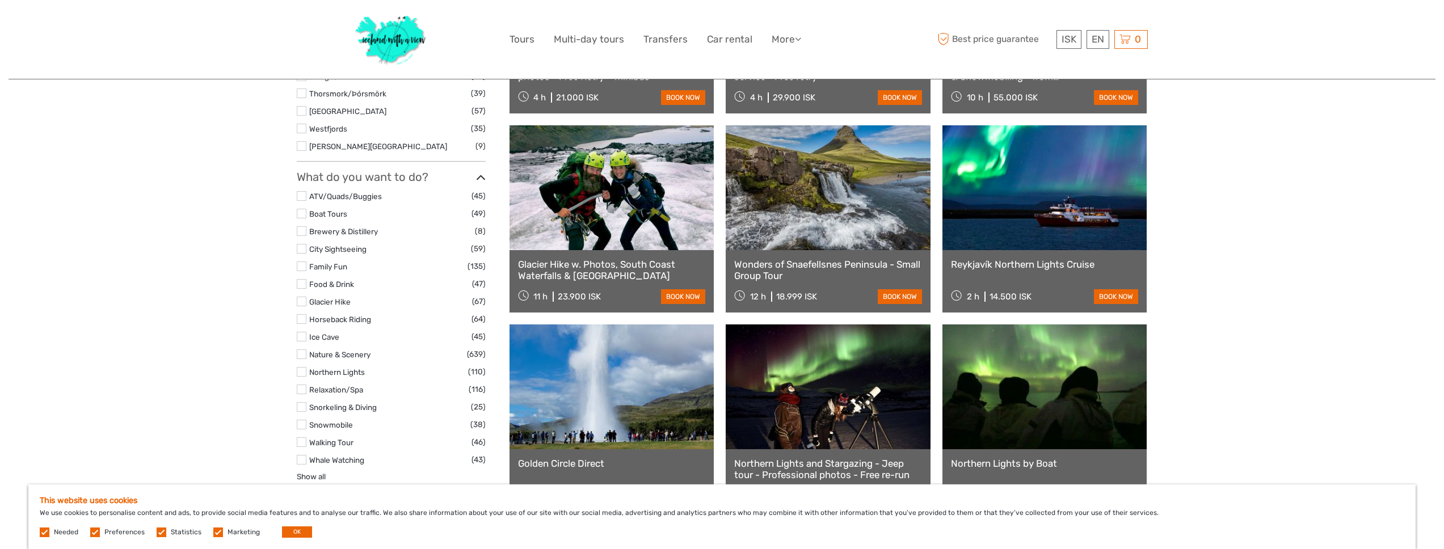
scroll to position [372, 0]
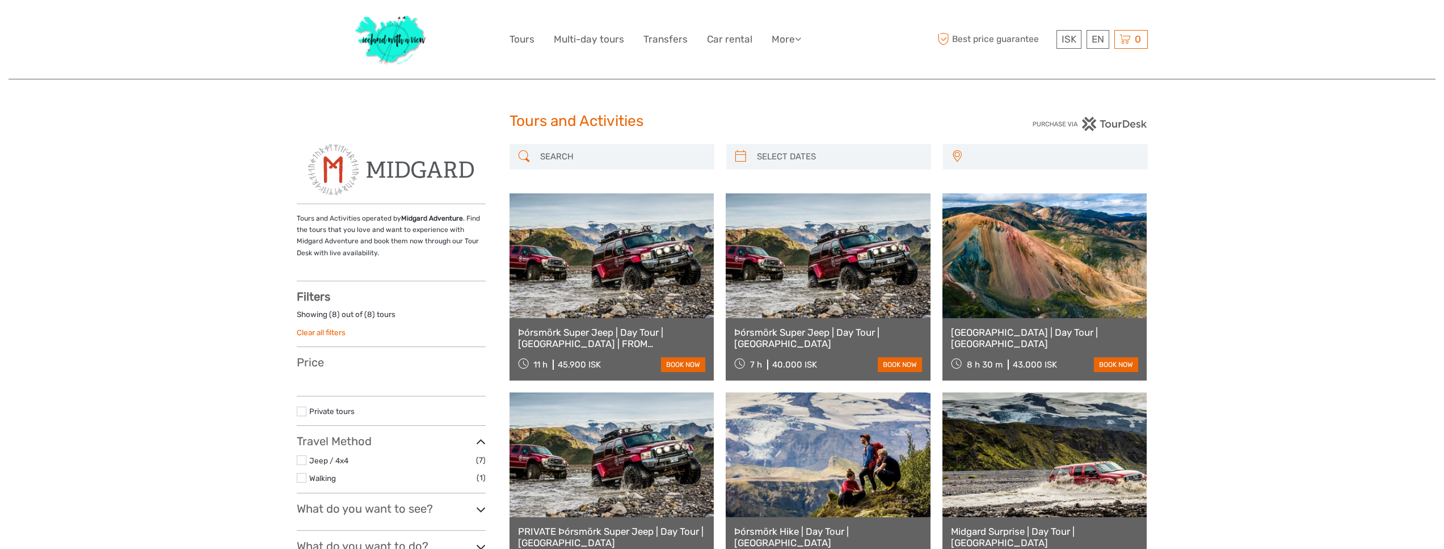
select select
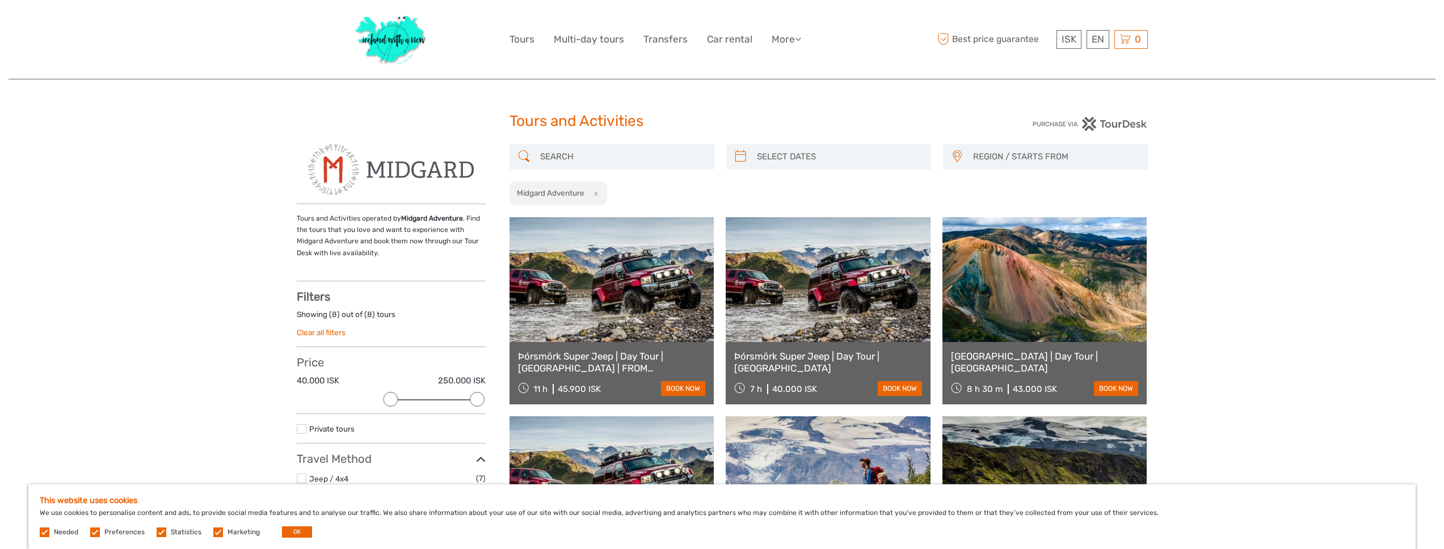
click at [635, 155] on input "search" at bounding box center [622, 157] width 173 height 20
paste input "Ambphbian or zodiac boat tour"
drag, startPoint x: 586, startPoint y: 159, endPoint x: 732, endPoint y: 163, distance: 145.9
click at [709, 163] on input "Ambphbian or zodiac boat tour" at bounding box center [622, 157] width 173 height 20
click at [696, 157] on input "Ambphbian or zodiac boat tour" at bounding box center [622, 157] width 173 height 20
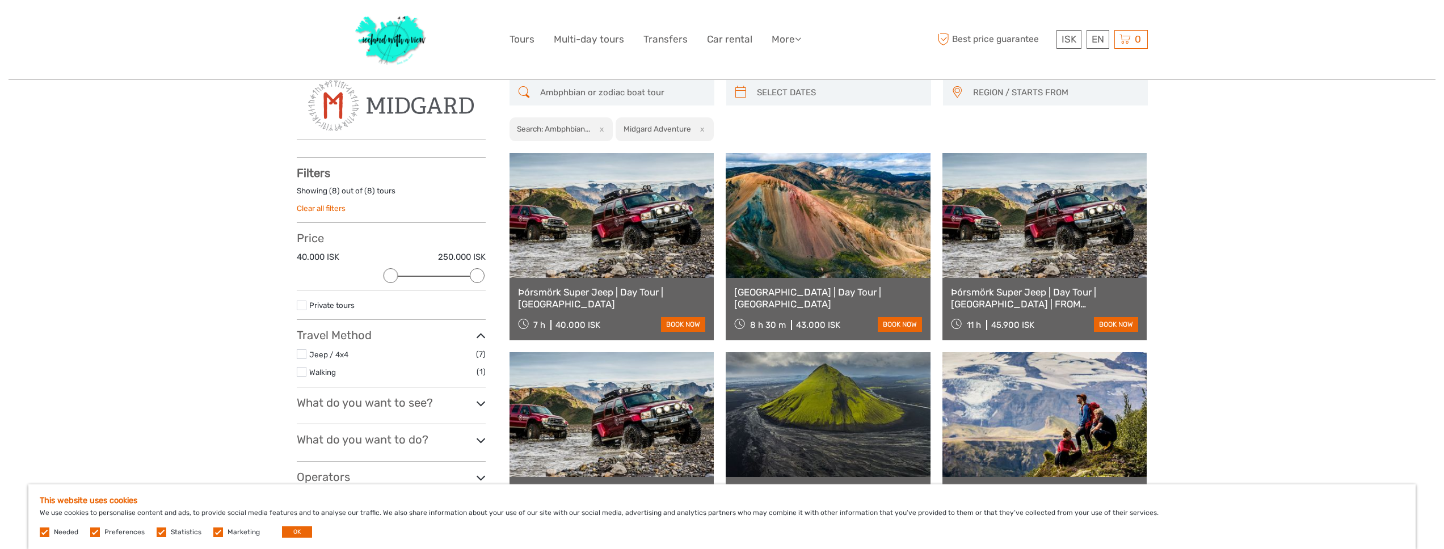
scroll to position [64, 0]
drag, startPoint x: 587, startPoint y: 95, endPoint x: 688, endPoint y: 94, distance: 101.0
click at [688, 94] on input "Ambphbian or zodiac boat tour" at bounding box center [622, 93] width 173 height 20
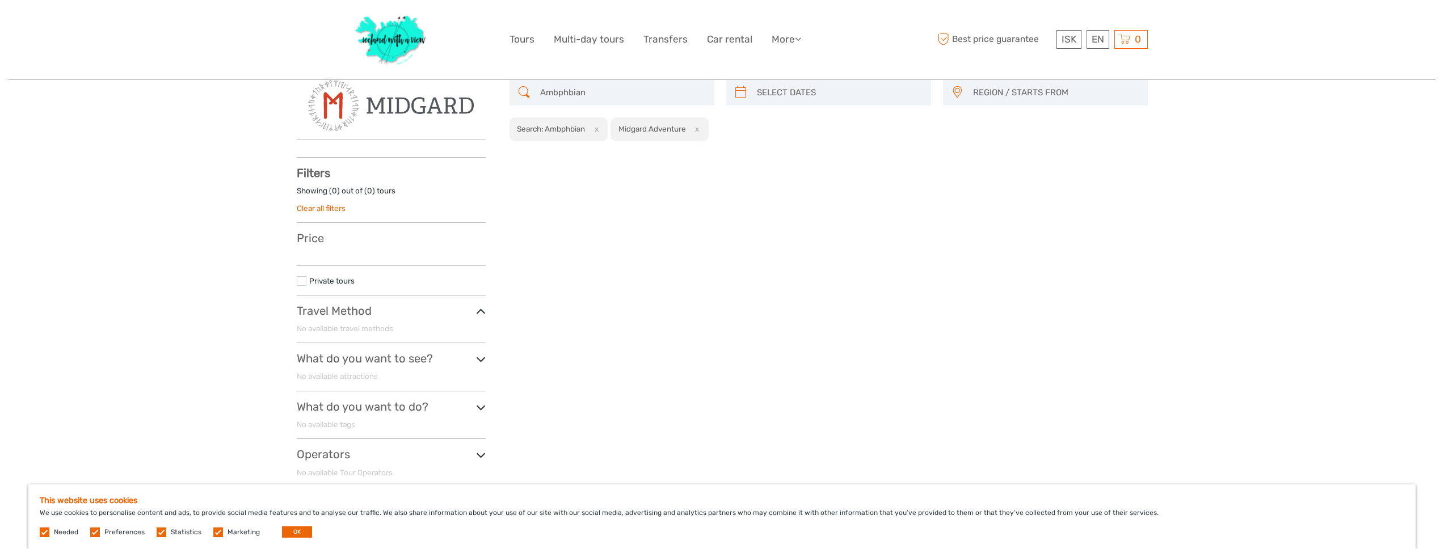
type input "Ambphbian"
click at [824, 201] on div "Ambphbian REGION / STARTS FROM Capital Region East North Northeast Reykjanes / …" at bounding box center [829, 288] width 638 height 416
click at [983, 98] on span "REGION / STARTS FROM" at bounding box center [1055, 92] width 174 height 19
click at [986, 263] on span "Southeast" at bounding box center [1037, 264] width 160 height 12
select select "Southeast"
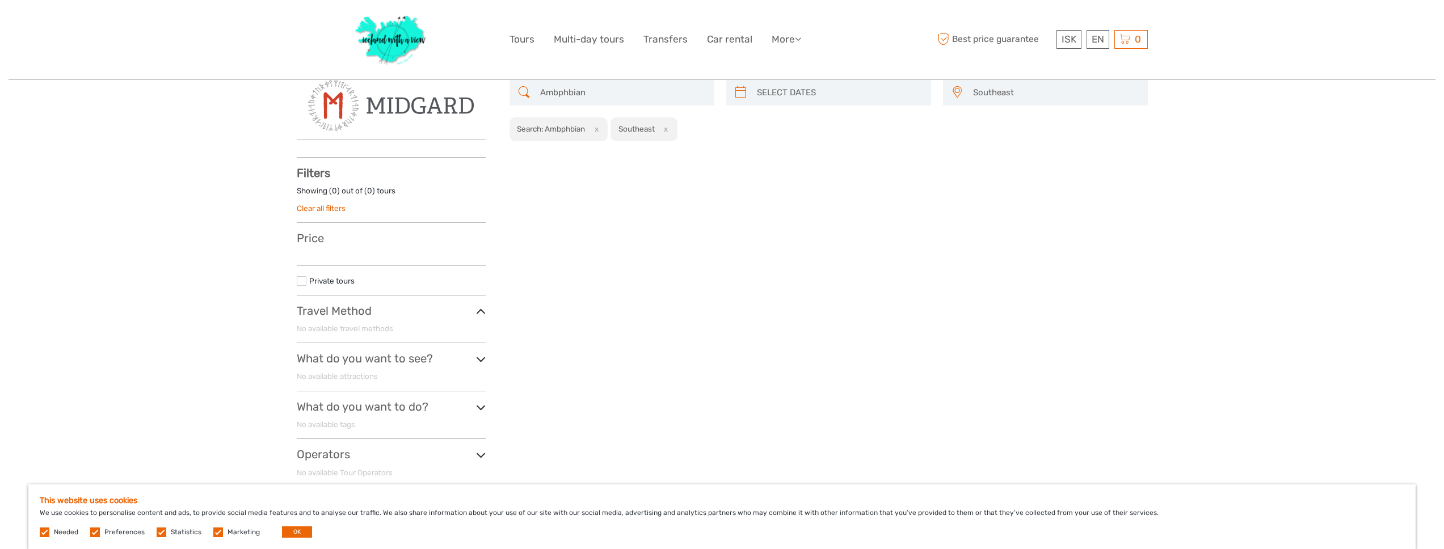
scroll to position [70, 0]
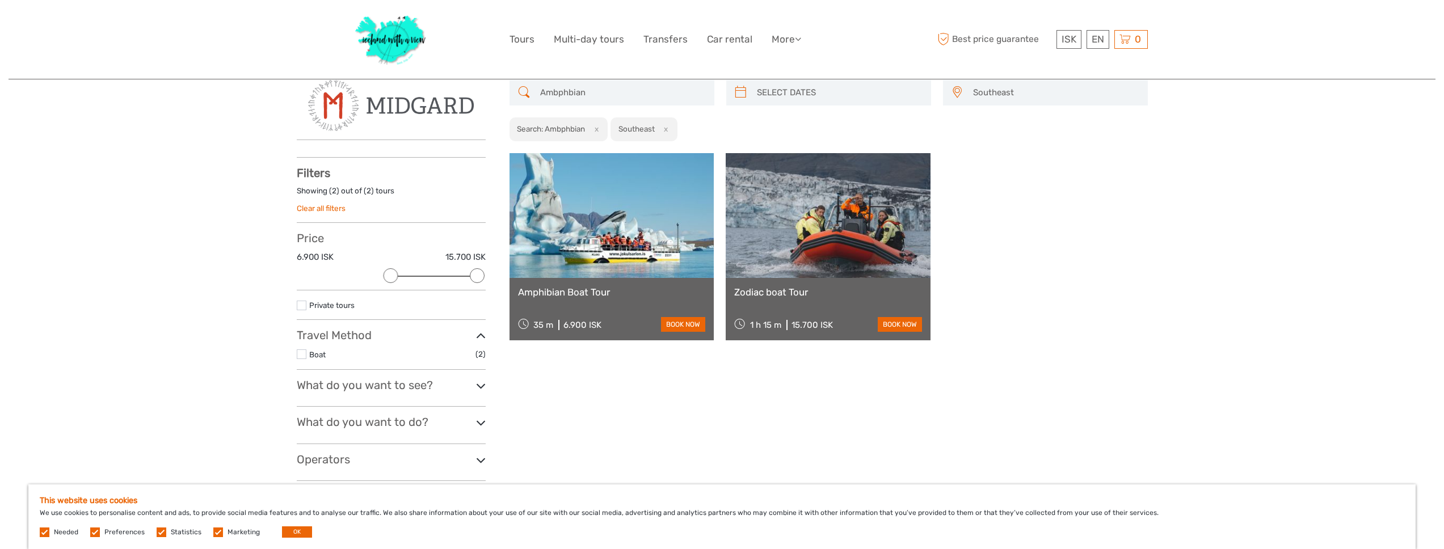
click at [660, 218] on link at bounding box center [612, 215] width 205 height 125
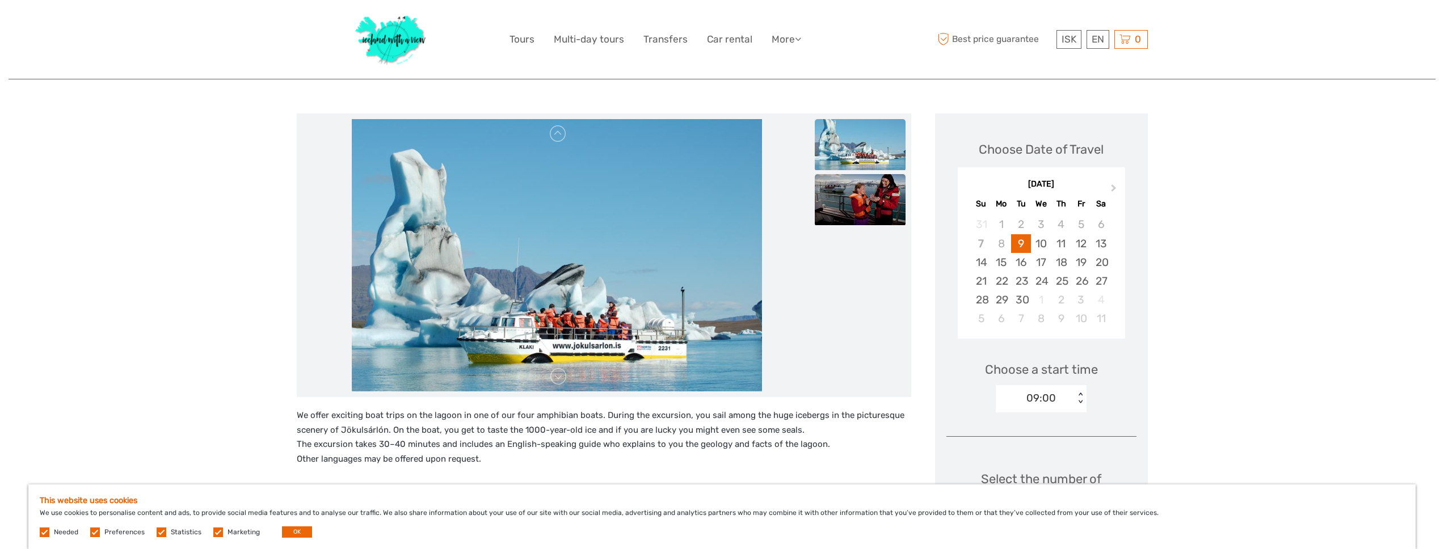
click at [851, 194] on img at bounding box center [860, 199] width 91 height 51
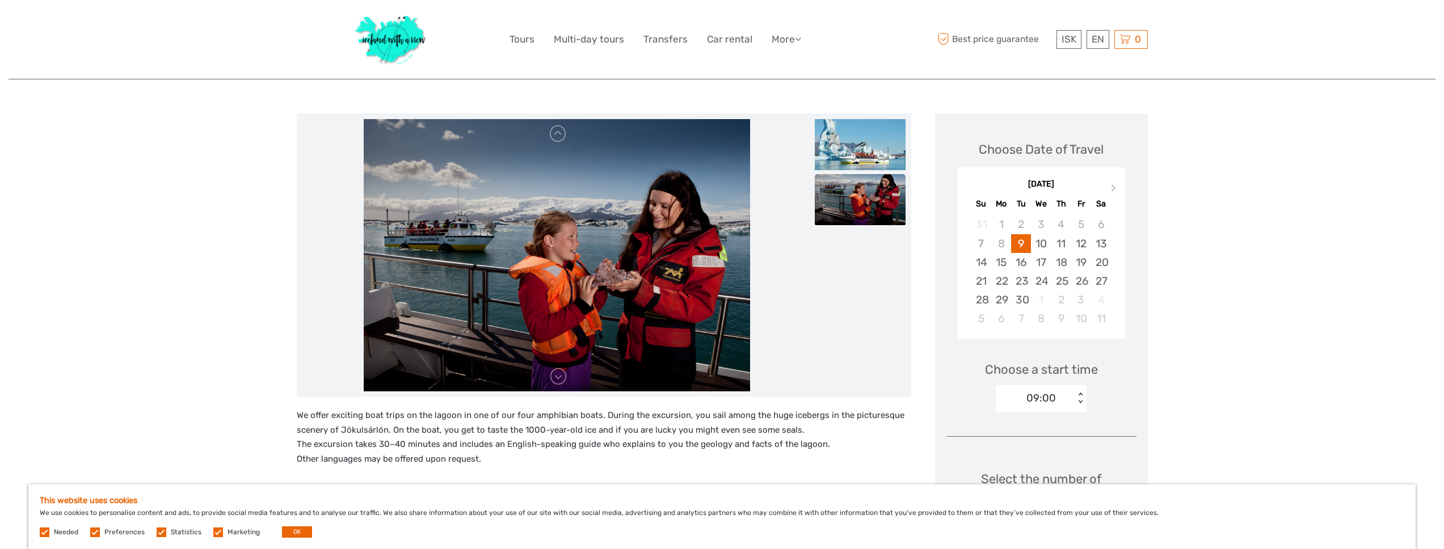
click at [629, 232] on img at bounding box center [557, 255] width 386 height 272
drag, startPoint x: 843, startPoint y: 235, endPoint x: 760, endPoint y: 239, distance: 82.4
click at [843, 235] on div at bounding box center [603, 255] width 603 height 272
click at [559, 140] on link at bounding box center [558, 134] width 18 height 18
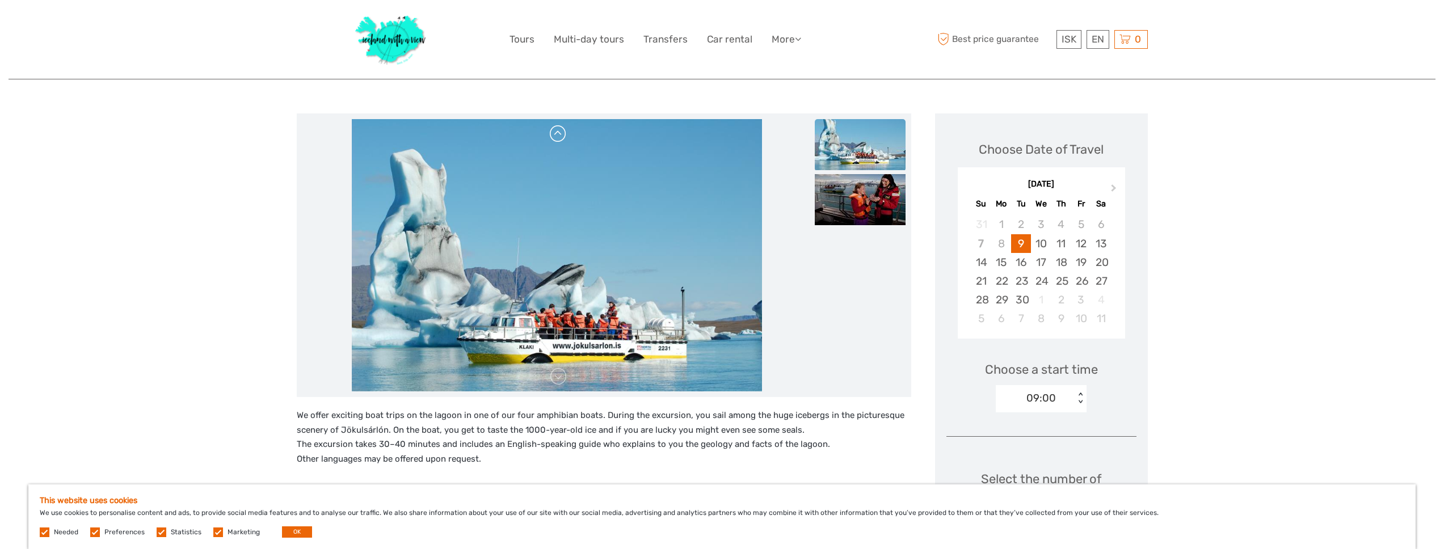
click at [558, 138] on link at bounding box center [558, 134] width 18 height 18
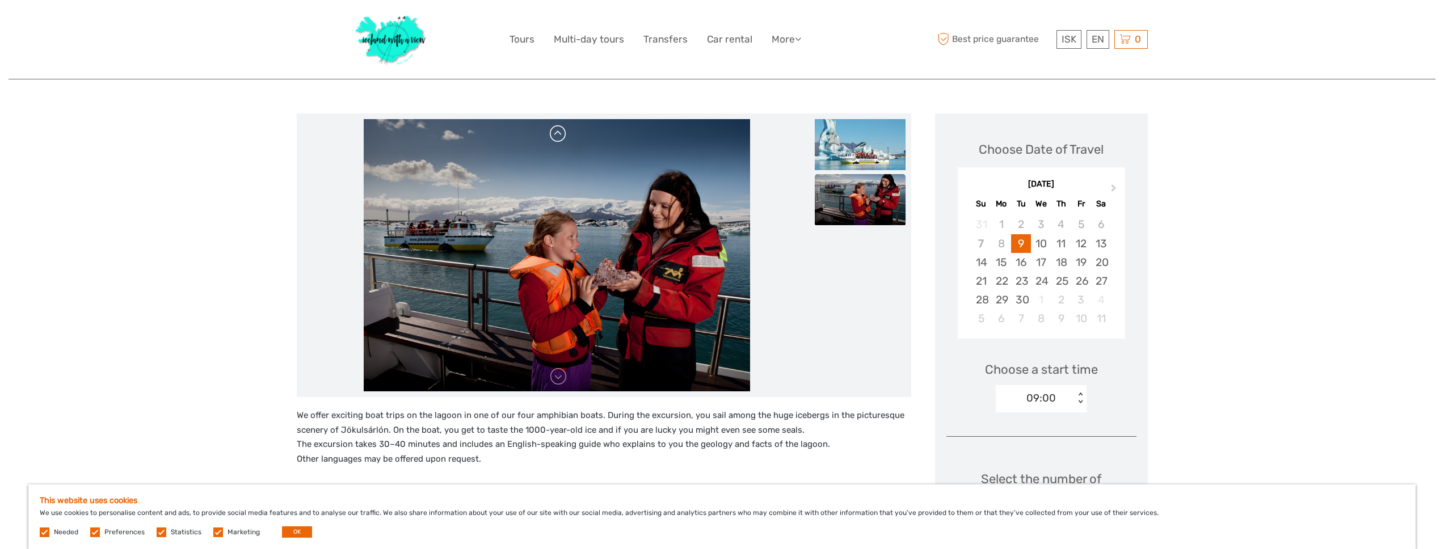
click at [559, 137] on link at bounding box center [558, 134] width 18 height 18
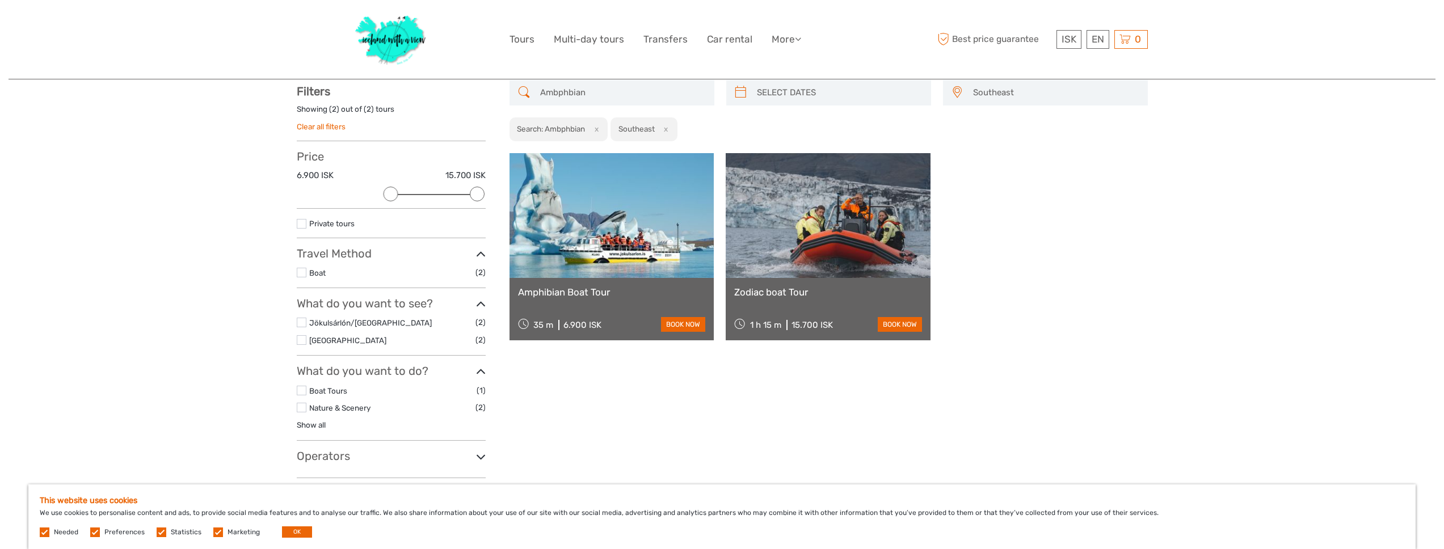
scroll to position [70, 0]
click at [851, 256] on link at bounding box center [828, 215] width 205 height 125
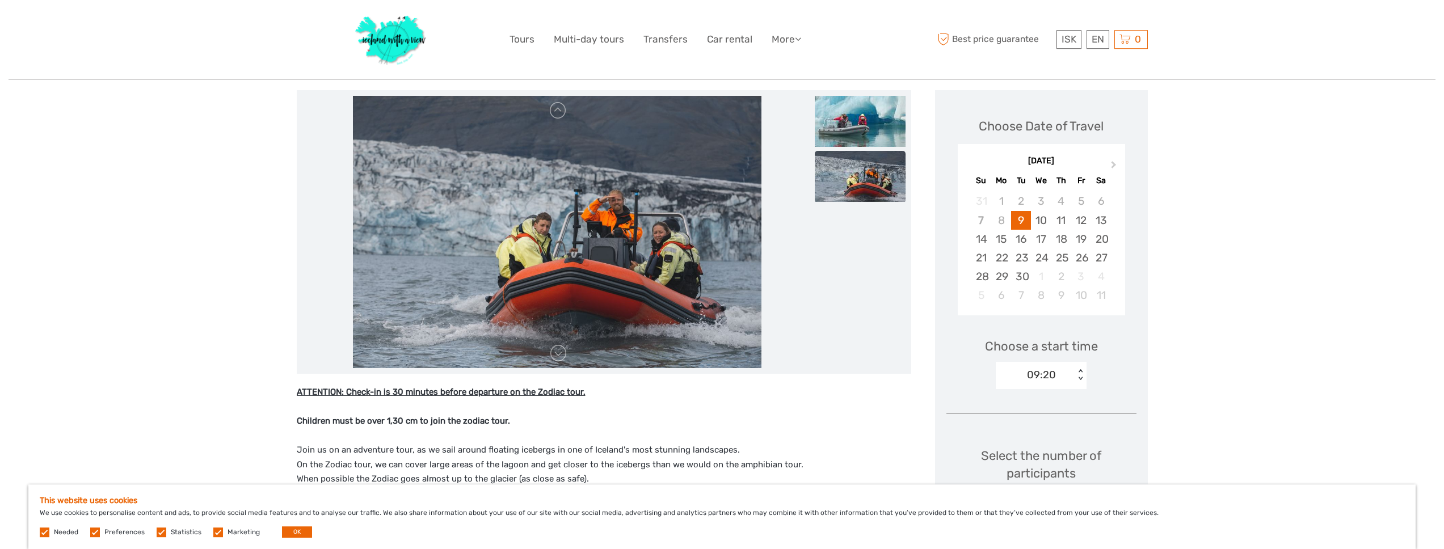
scroll to position [136, 0]
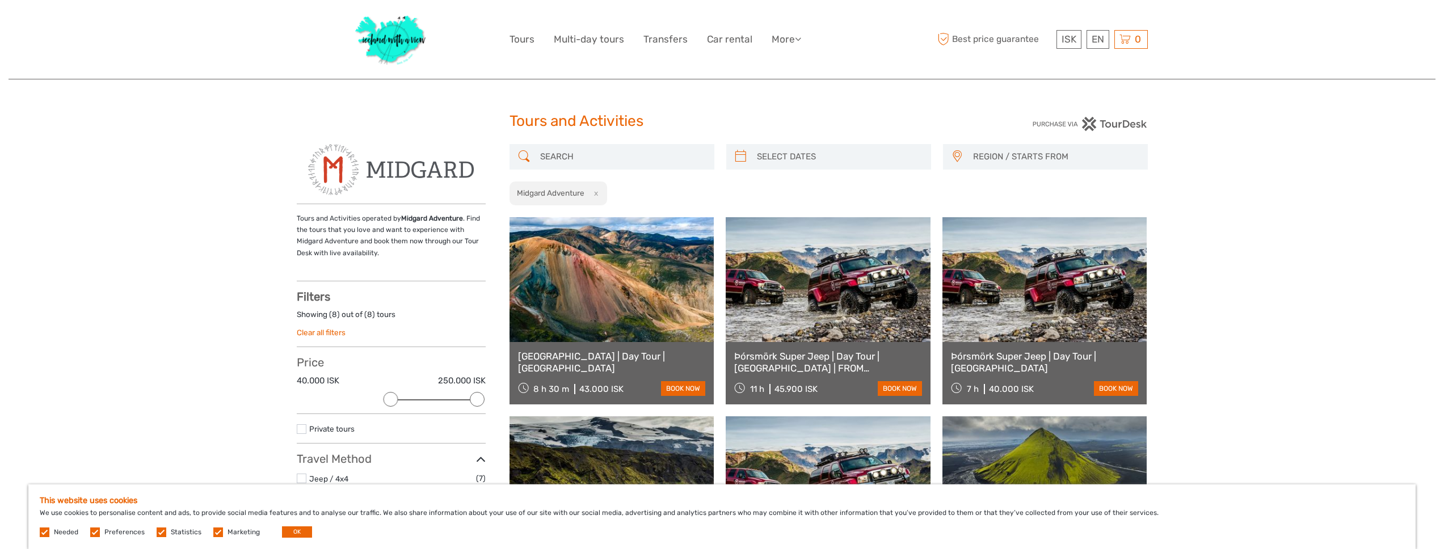
select select
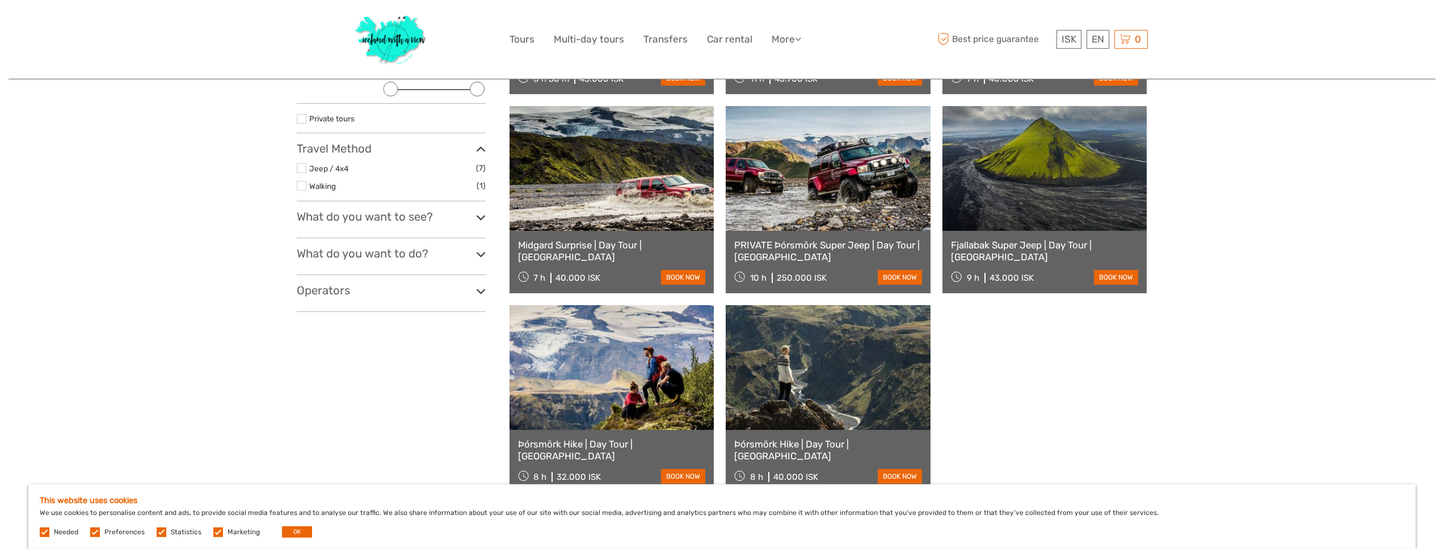
scroll to position [309, 0]
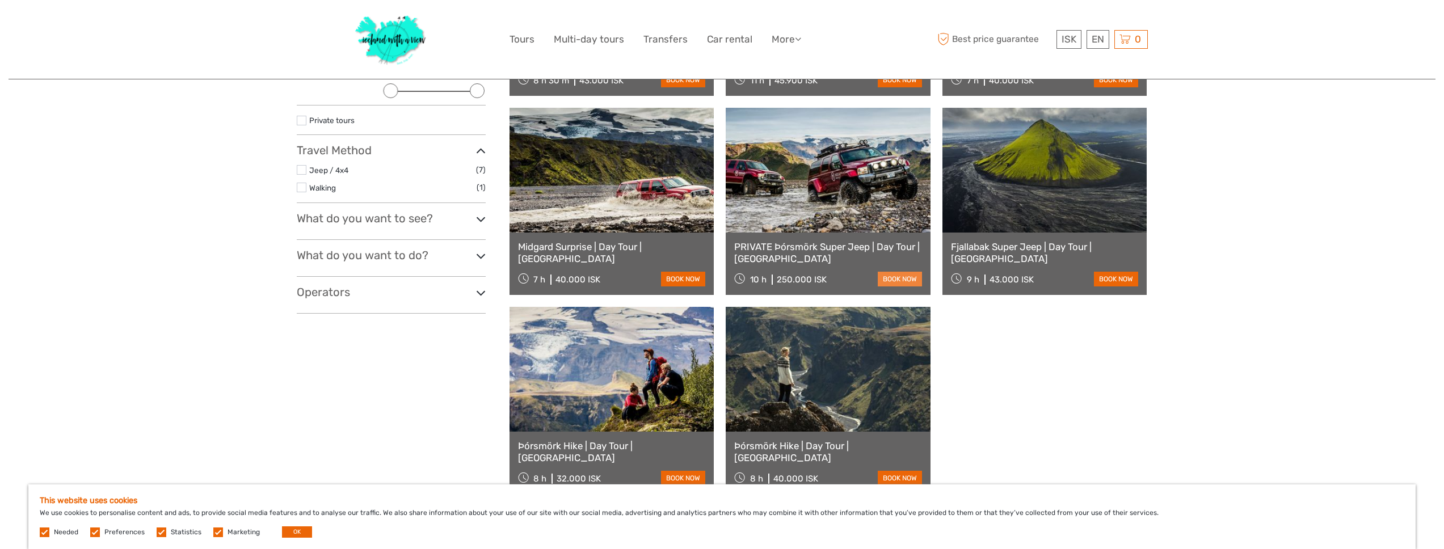
click at [898, 284] on link "book now" at bounding box center [900, 279] width 44 height 15
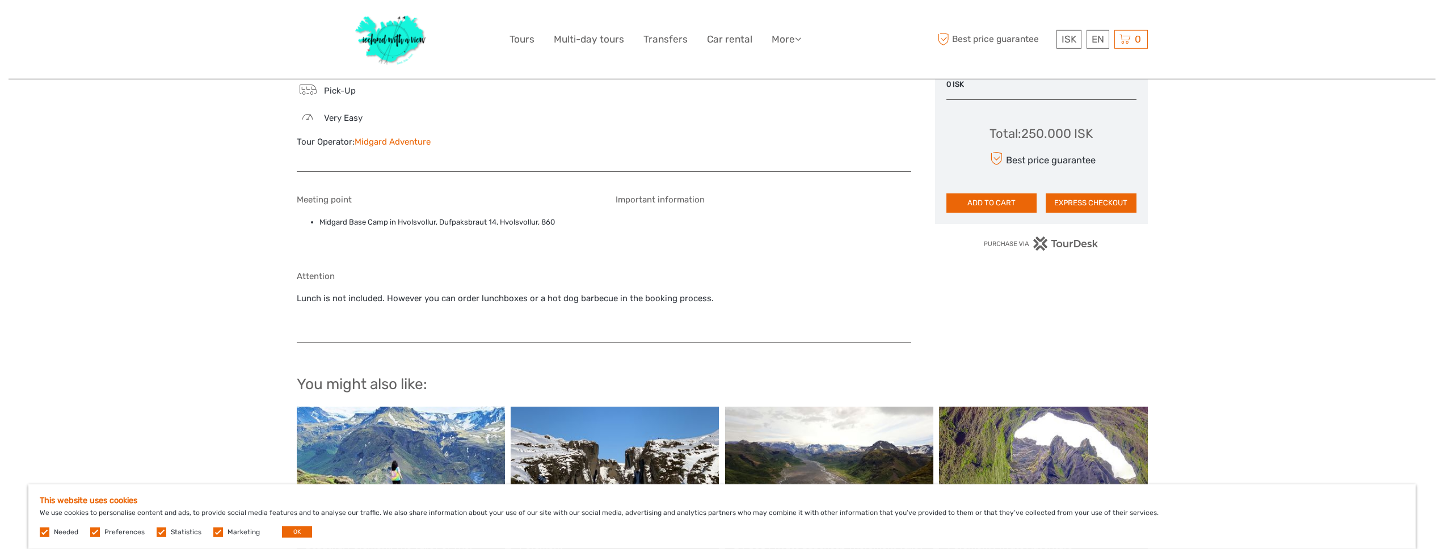
scroll to position [1126, 0]
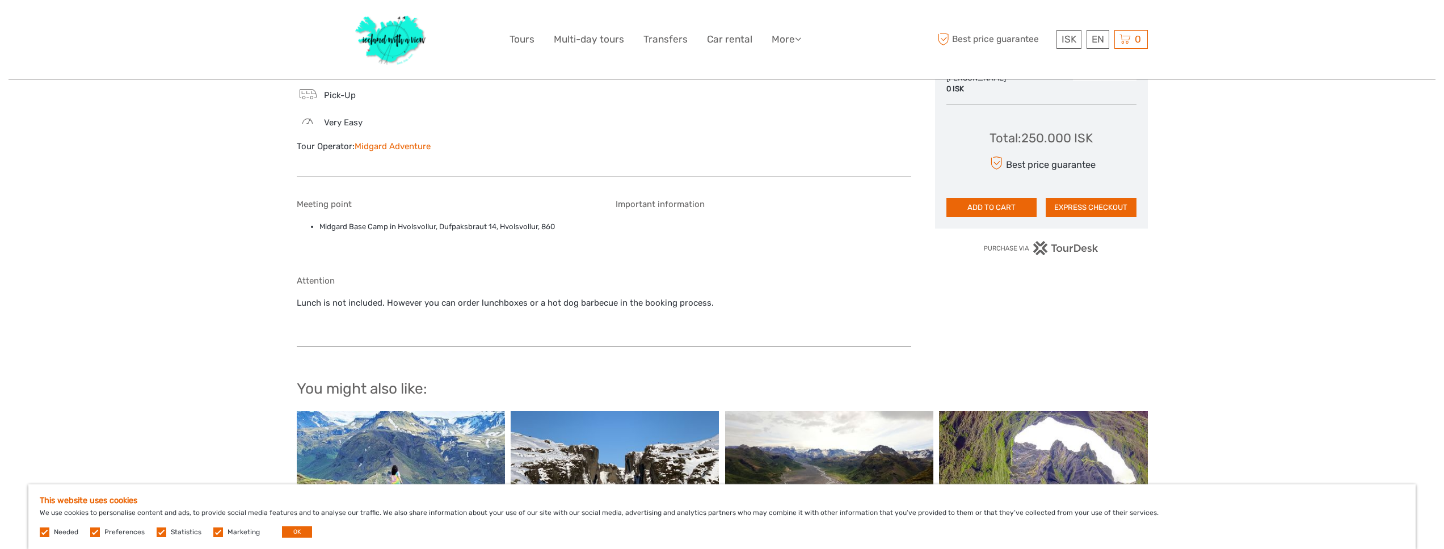
click at [326, 228] on li "Midgard Base Camp in Hvolsvollur, Dufpaksbraut 14, Hvolsvollur, 860" at bounding box center [455, 227] width 273 height 12
drag, startPoint x: 321, startPoint y: 229, endPoint x: 564, endPoint y: 229, distance: 243.4
click at [570, 232] on li "Midgard Base Camp in Hvolsvollur, Dufpaksbraut 14, Hvolsvollur, 860" at bounding box center [455, 227] width 273 height 12
copy li "Midgard Base Camp in Hvolsvollur, Dufpaksbraut 14, Hvolsvollur, 860"
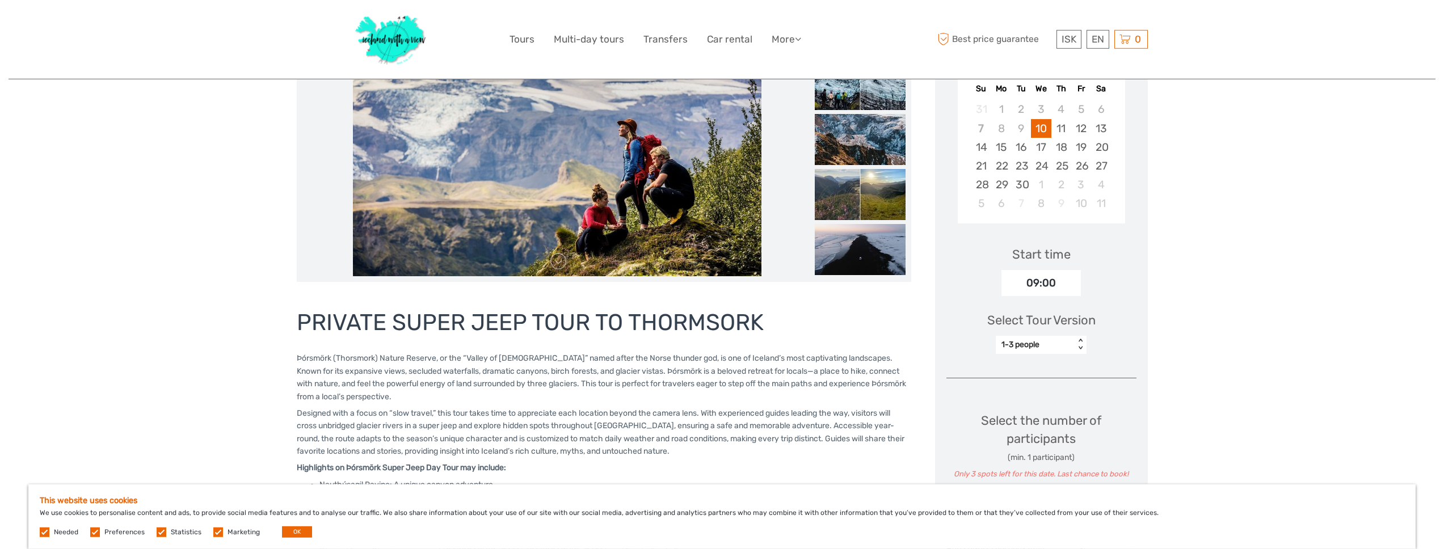
scroll to position [227, 0]
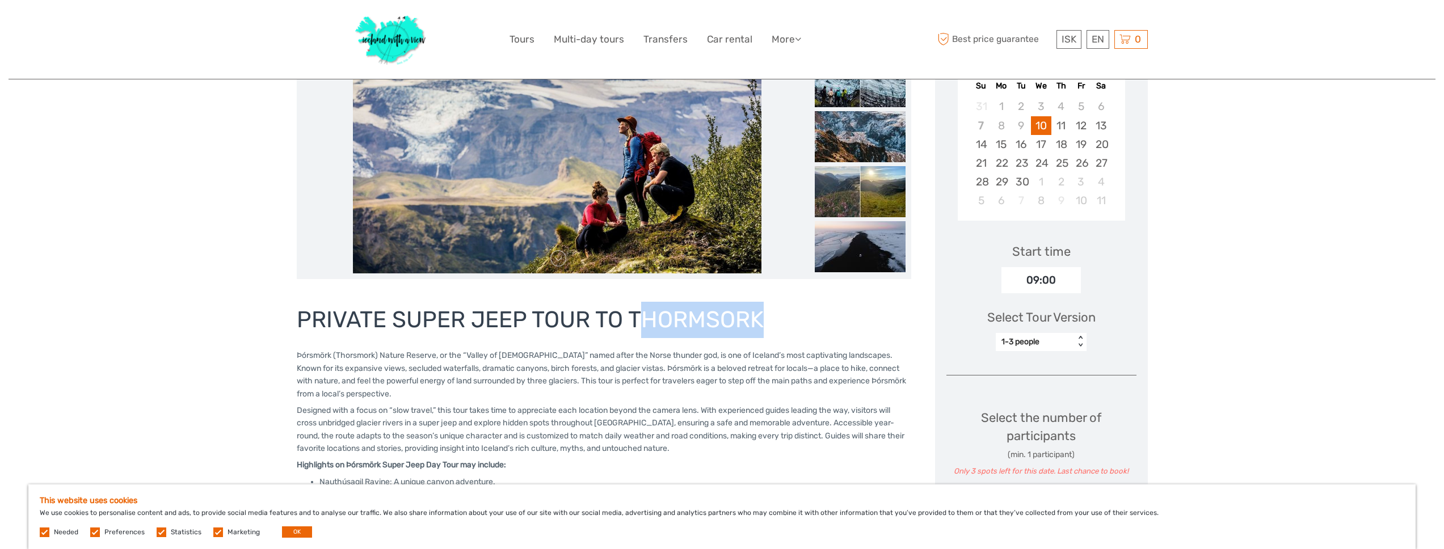
drag, startPoint x: 637, startPoint y: 319, endPoint x: 692, endPoint y: 323, distance: 55.2
click at [766, 325] on h1 "PRIVATE SUPER JEEP TOUR TO THORMSORK" at bounding box center [604, 320] width 615 height 36
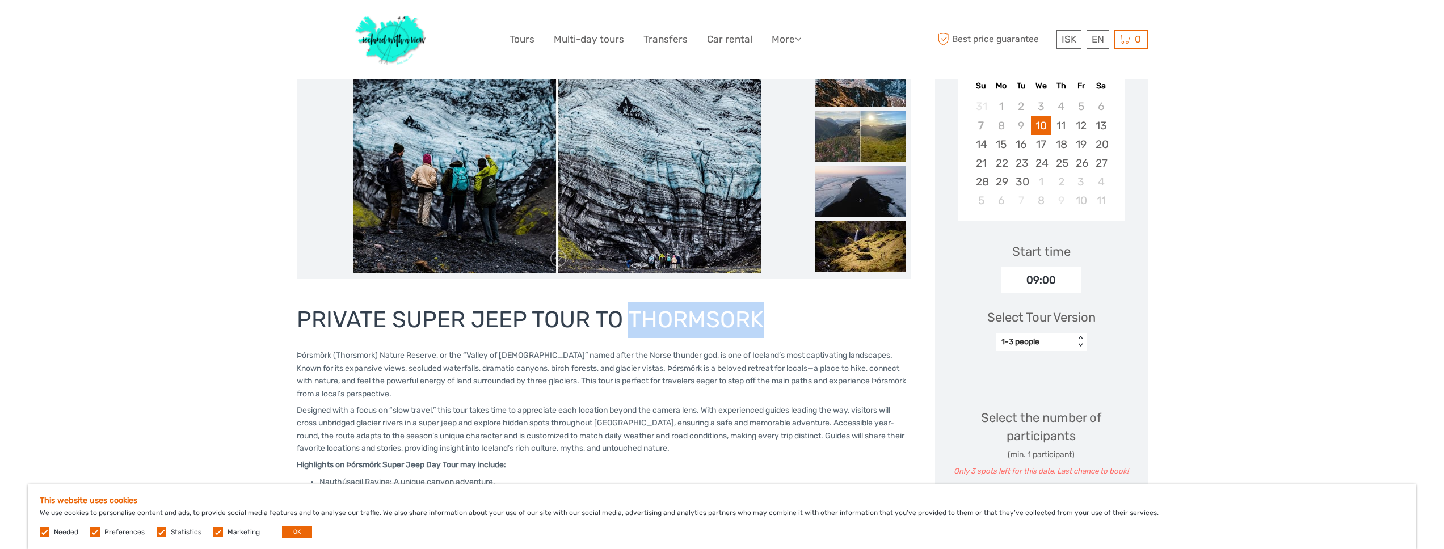
drag, startPoint x: 634, startPoint y: 321, endPoint x: 743, endPoint y: 321, distance: 109.0
click at [763, 325] on h1 "PRIVATE SUPER JEEP TOUR TO THORMSORK" at bounding box center [604, 320] width 615 height 36
copy h1 "THORMSORK"
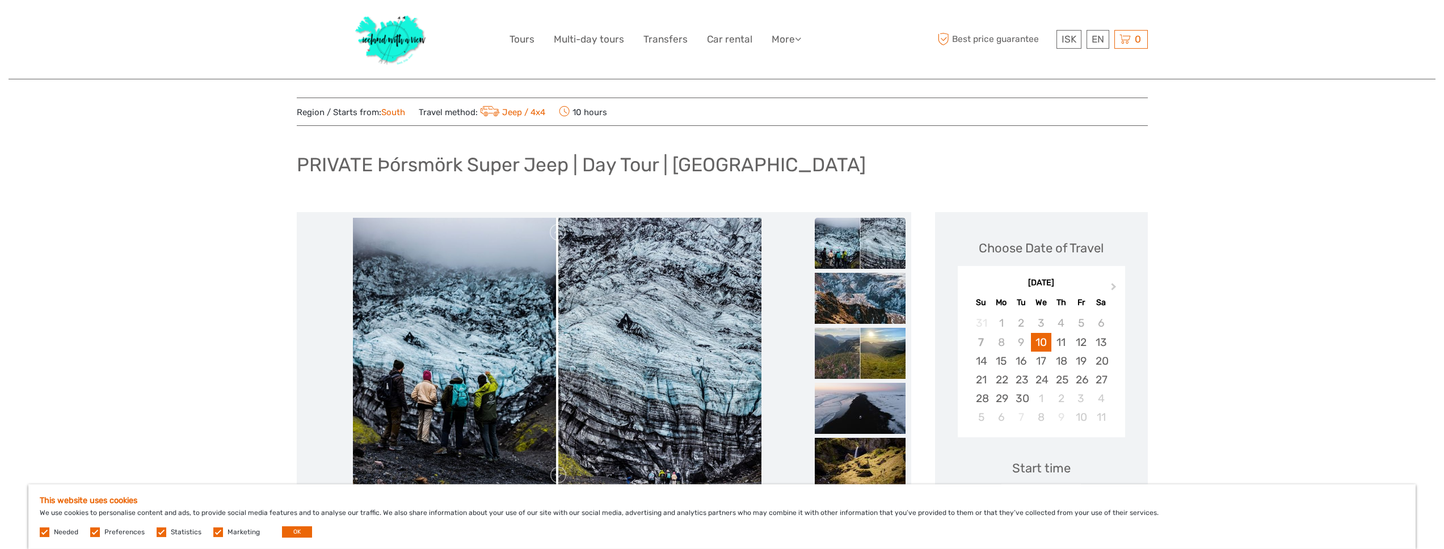
scroll to position [64, 0]
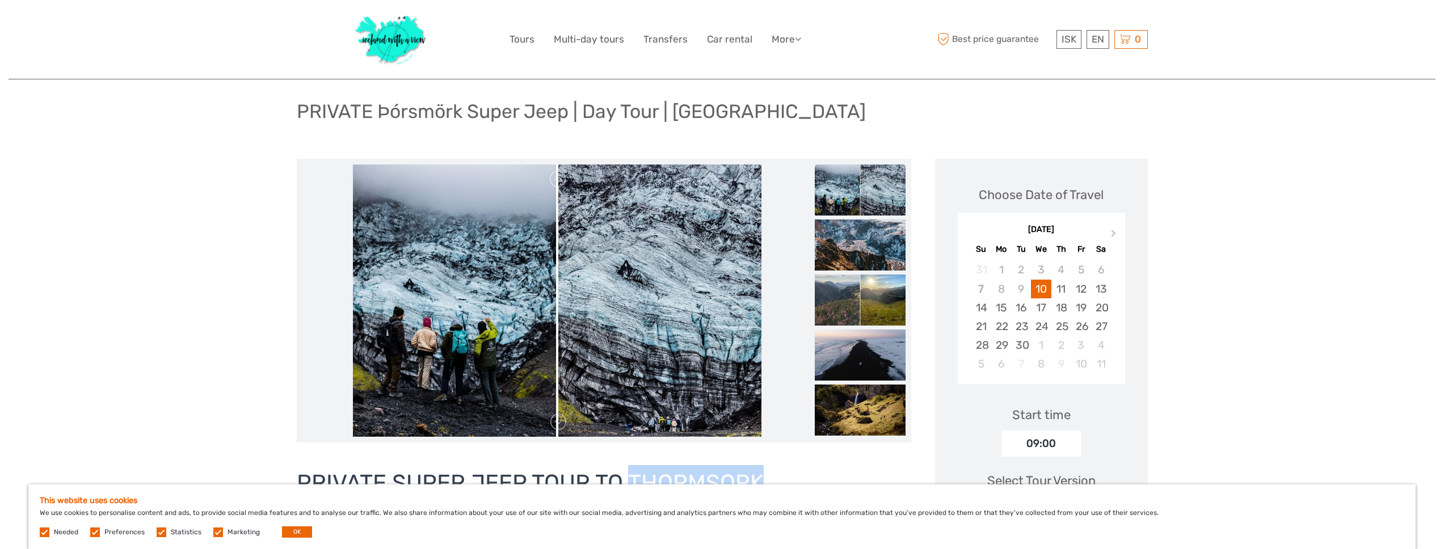
click at [895, 197] on img at bounding box center [860, 190] width 91 height 51
click at [870, 241] on img at bounding box center [860, 245] width 91 height 51
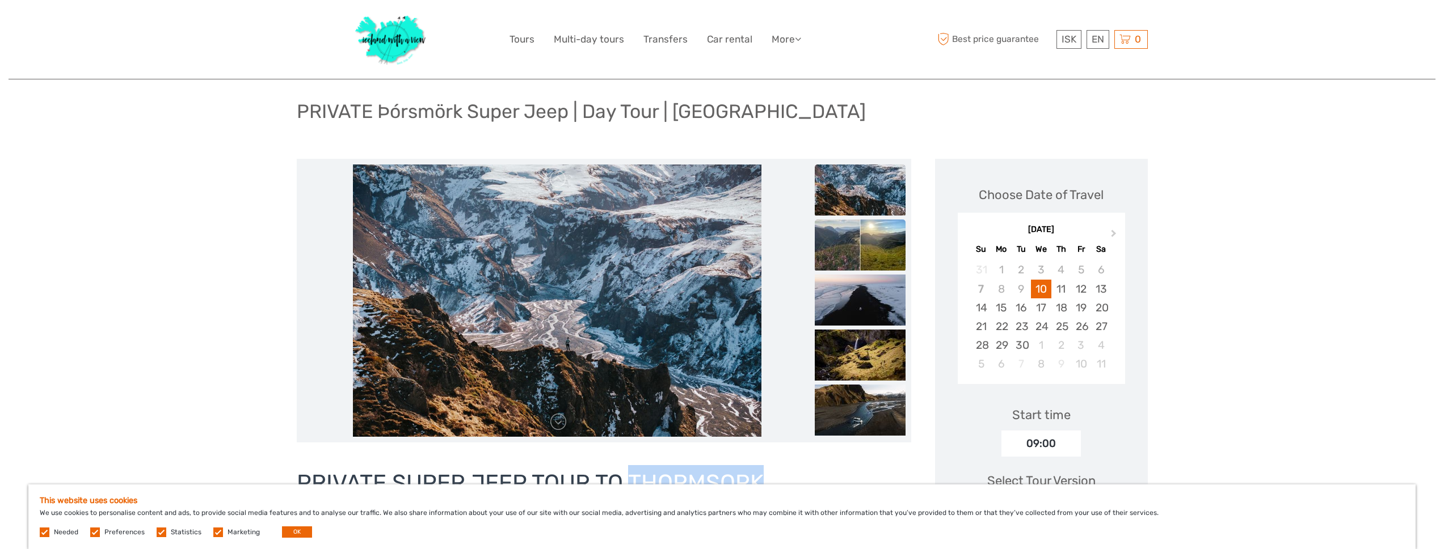
click at [845, 259] on img at bounding box center [860, 245] width 91 height 51
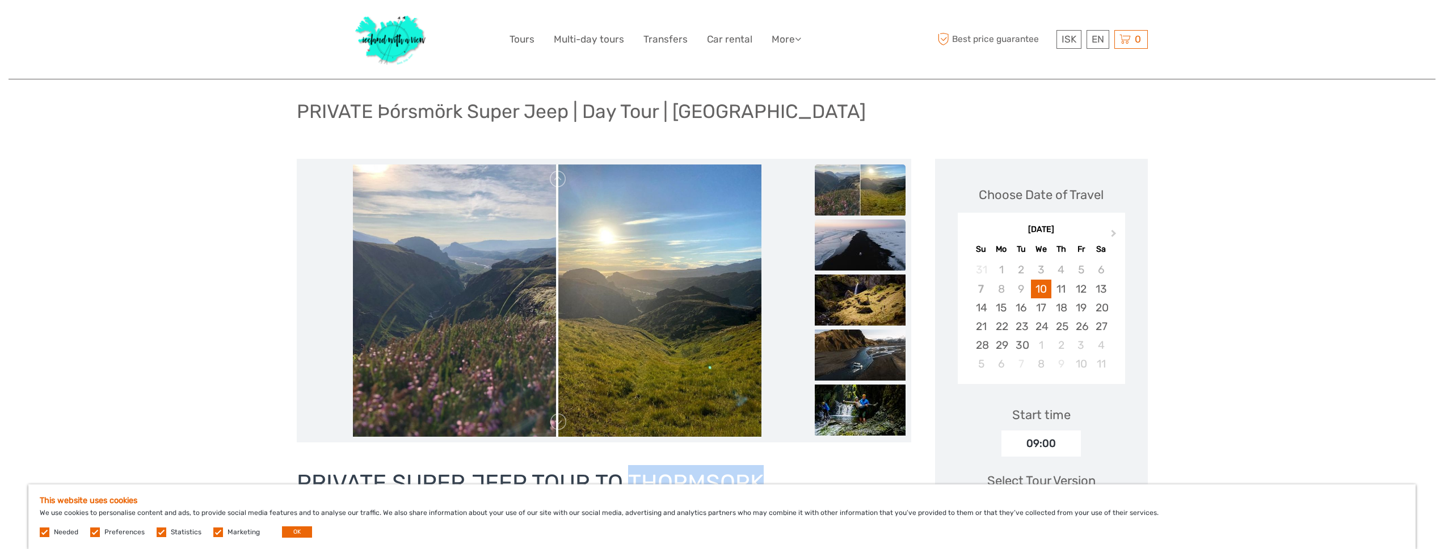
click at [888, 240] on img at bounding box center [860, 245] width 91 height 51
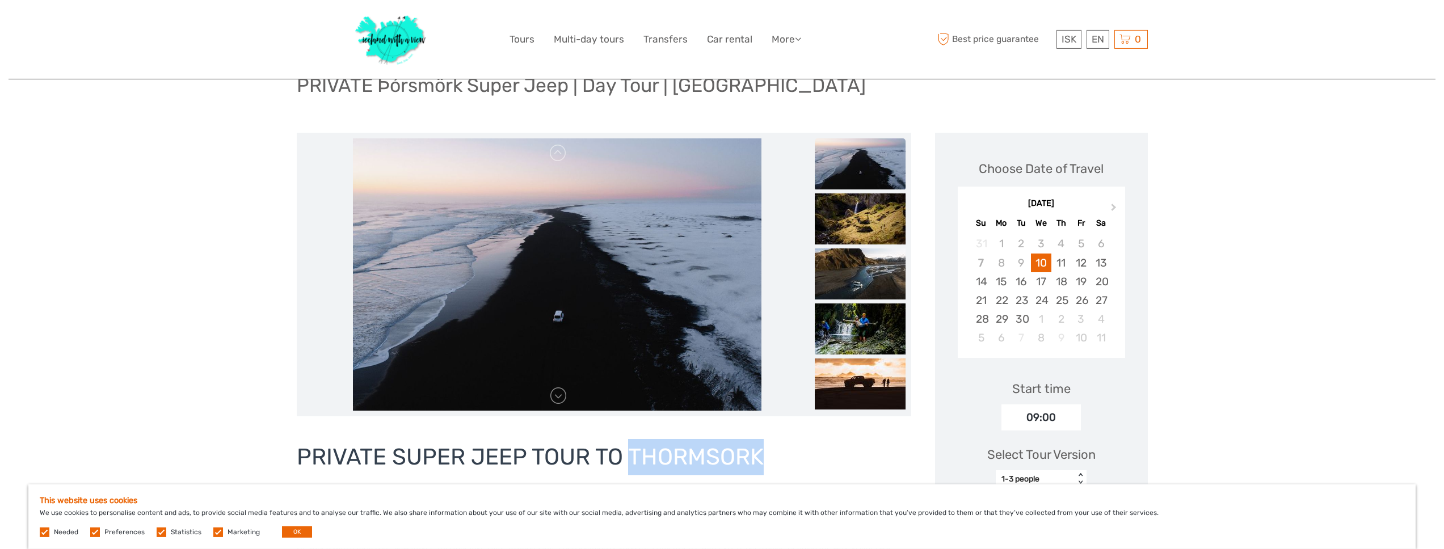
scroll to position [0, 0]
